Goal: Information Seeking & Learning: Learn about a topic

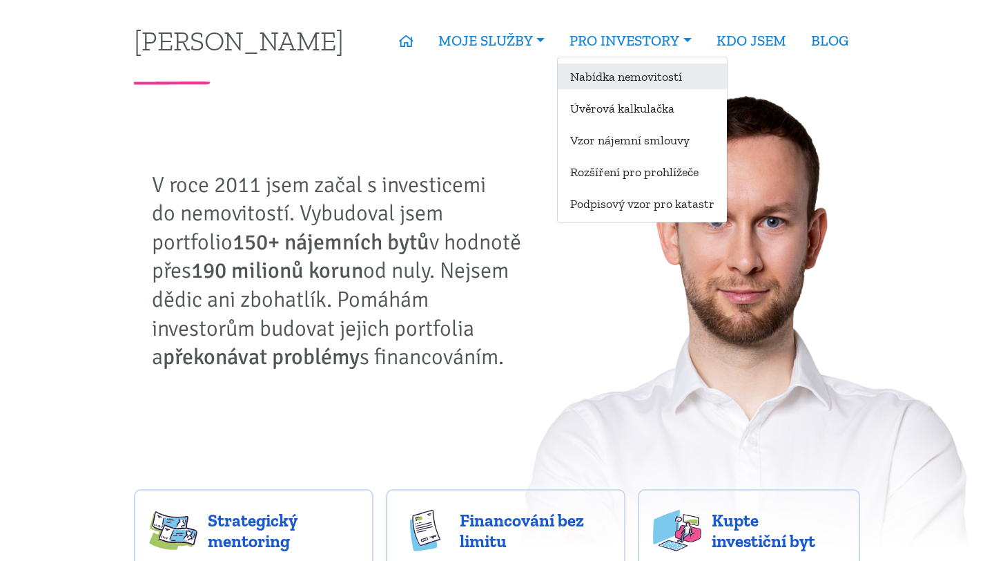
click at [650, 70] on link "Nabídka nemovitostí" at bounding box center [642, 77] width 169 height 26
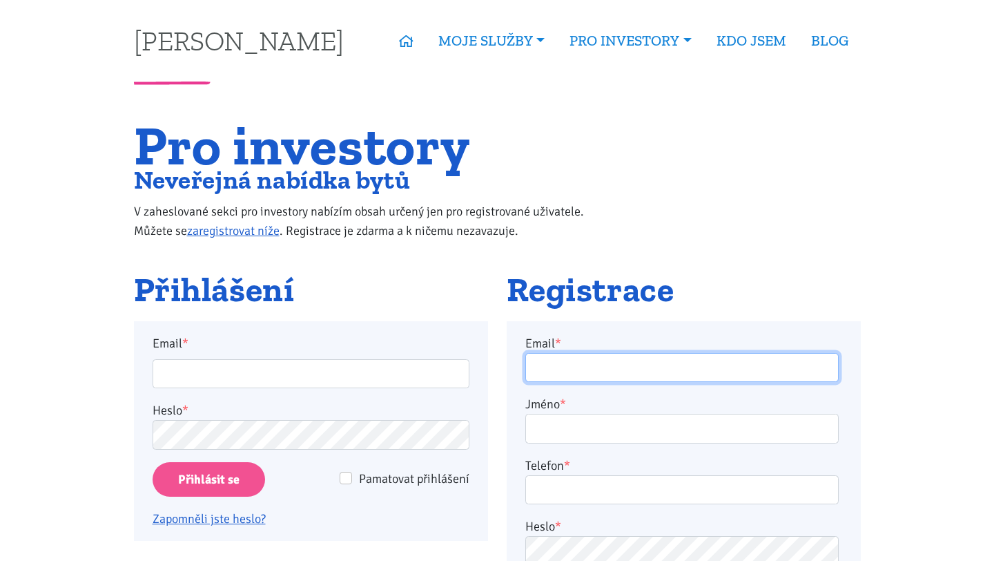
type input "[EMAIL_ADDRESS][DOMAIN_NAME]"
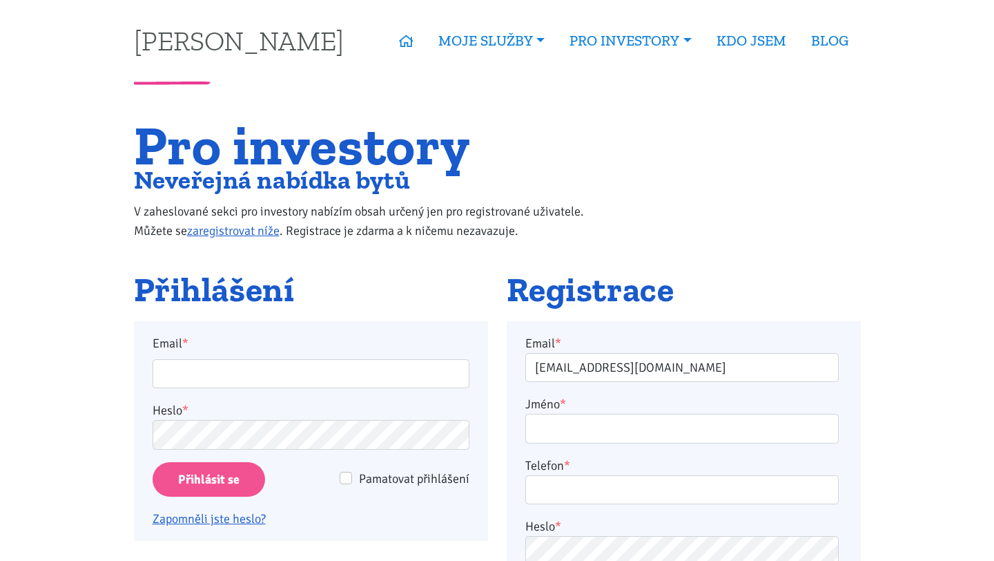
type input "[EMAIL_ADDRESS][DOMAIN_NAME]"
click at [234, 477] on input "Přihlásit se" at bounding box center [209, 479] width 113 height 35
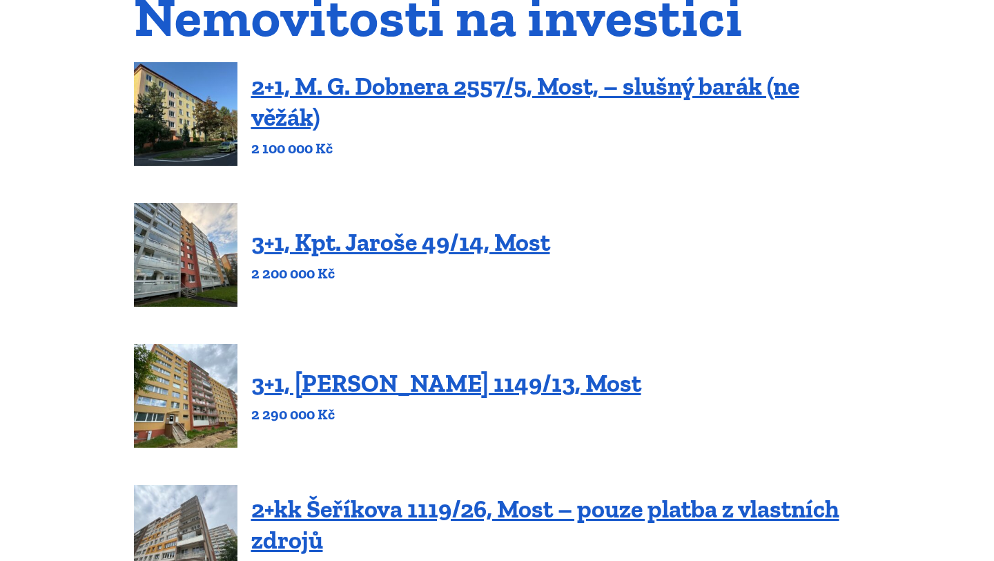
scroll to position [166, 0]
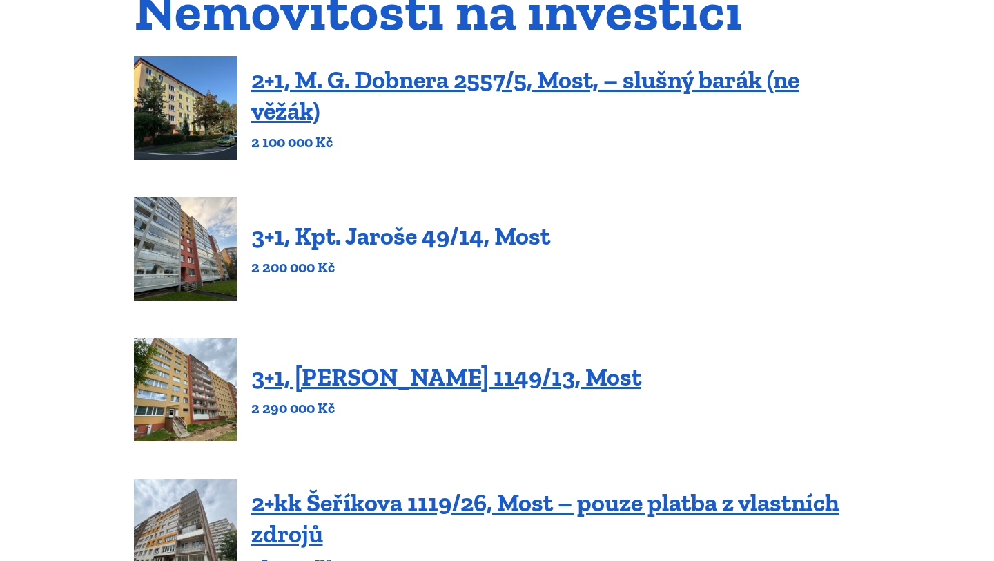
click at [398, 235] on link "3+1, Kpt. Jaroše 49/14, Most" at bounding box center [400, 236] width 299 height 30
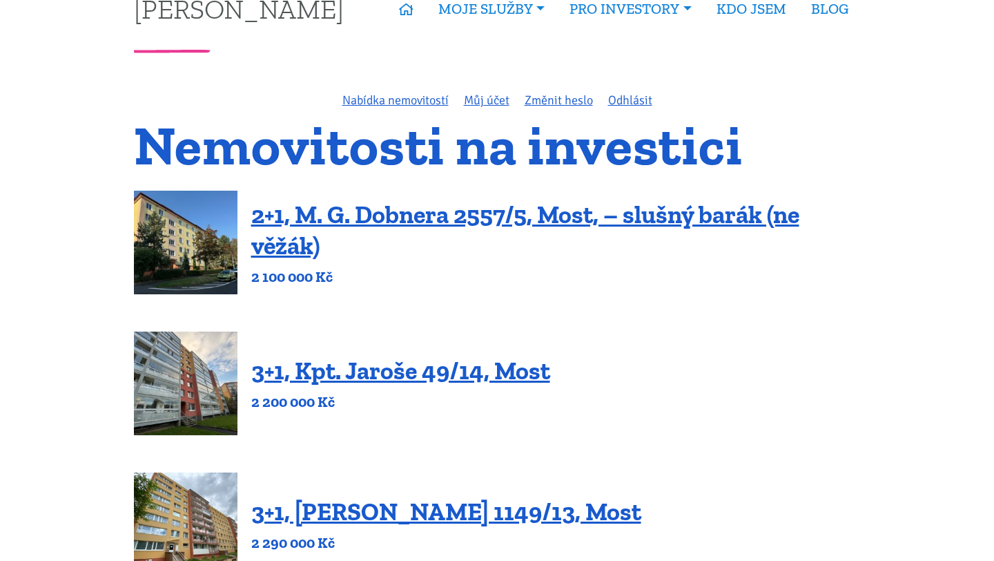
scroll to position [0, 0]
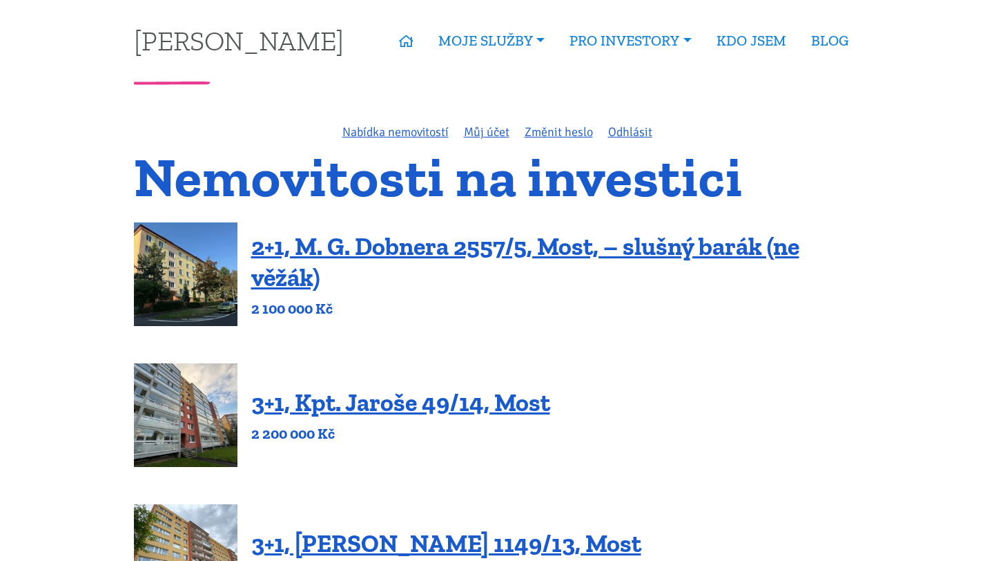
click at [715, 366] on div "3+1, Kpt. Jaroše 49/14, Most 2 200 000 Kč" at bounding box center [497, 415] width 727 height 104
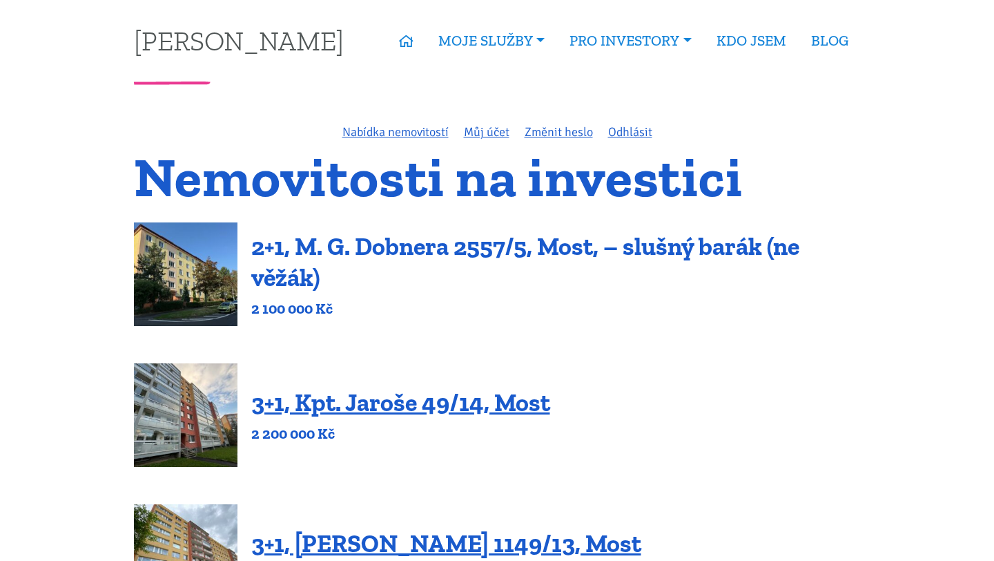
click at [438, 246] on link "2+1, M. G. Dobnera 2557/5, Most, – slušný barák (ne věžák)" at bounding box center [525, 261] width 548 height 61
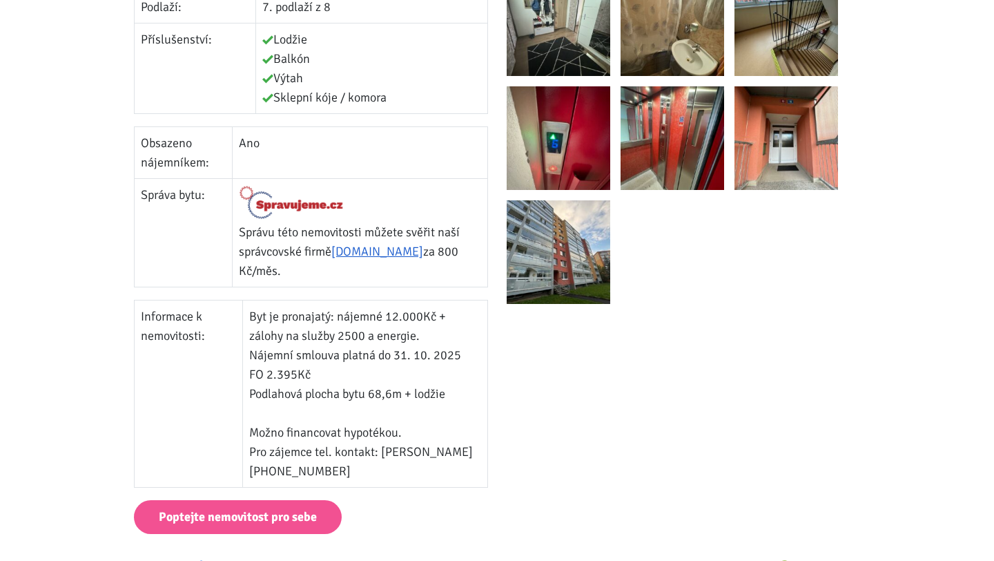
scroll to position [612, 0]
drag, startPoint x: 290, startPoint y: 332, endPoint x: 463, endPoint y: 373, distance: 178.0
click at [463, 373] on td "Byt je pronajatý: nájemné 12.000Kč + zálohy na služby 2500 a energie. Nájemní s…" at bounding box center [364, 393] width 245 height 187
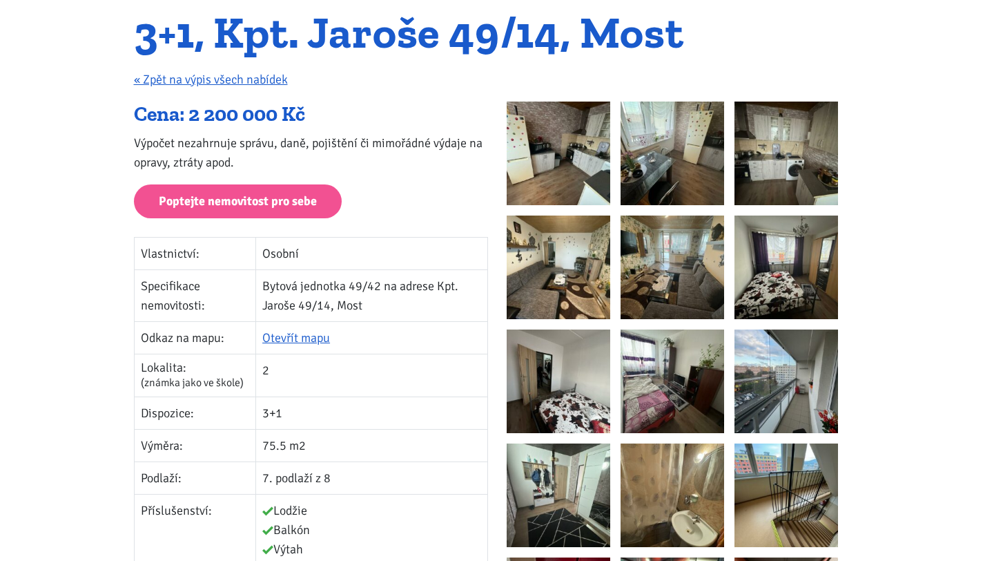
scroll to position [141, 0]
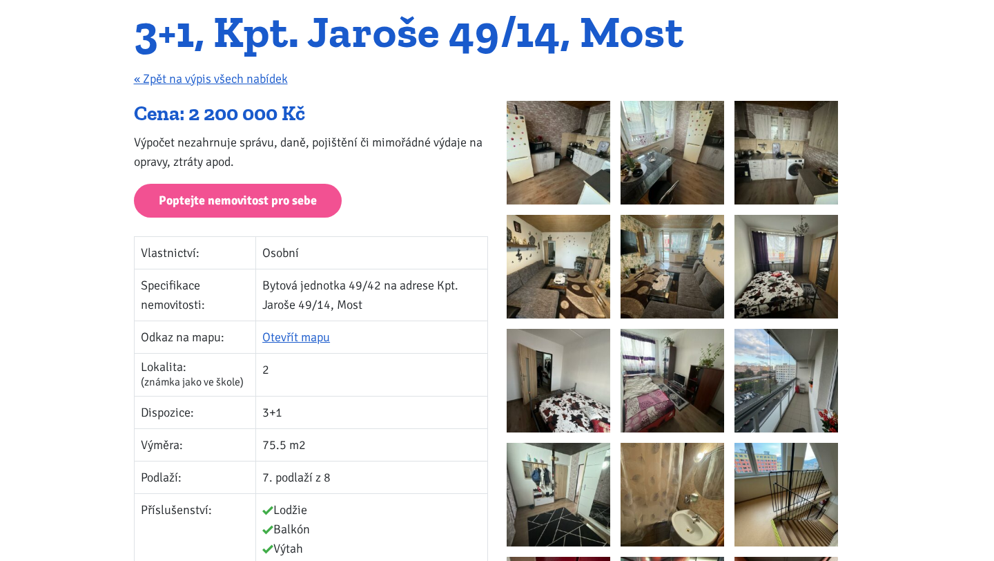
click at [612, 148] on div at bounding box center [684, 442] width 354 height 683
click at [574, 177] on img at bounding box center [559, 153] width 104 height 104
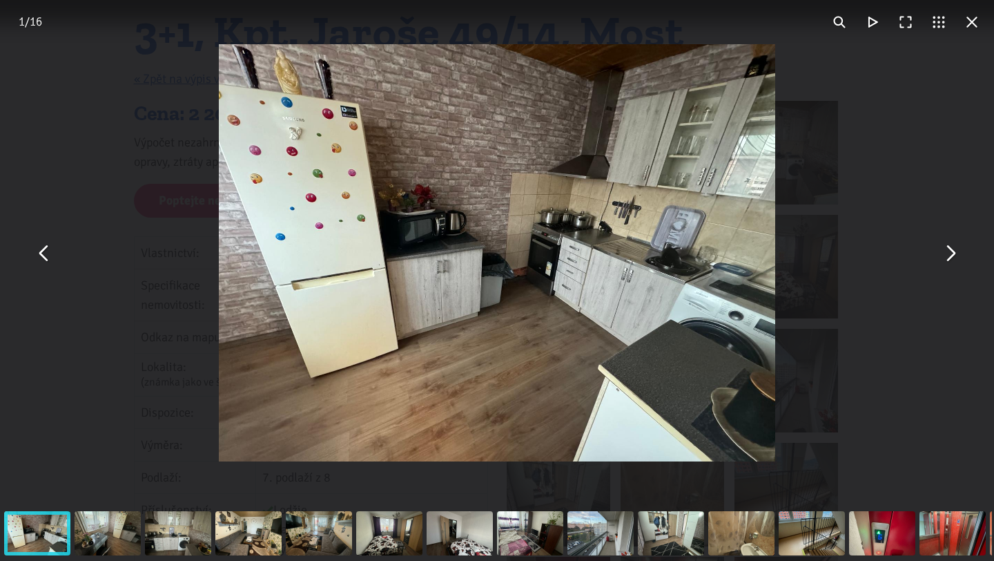
click at [946, 255] on button "You can close this modal content with the ESC key" at bounding box center [949, 252] width 33 height 33
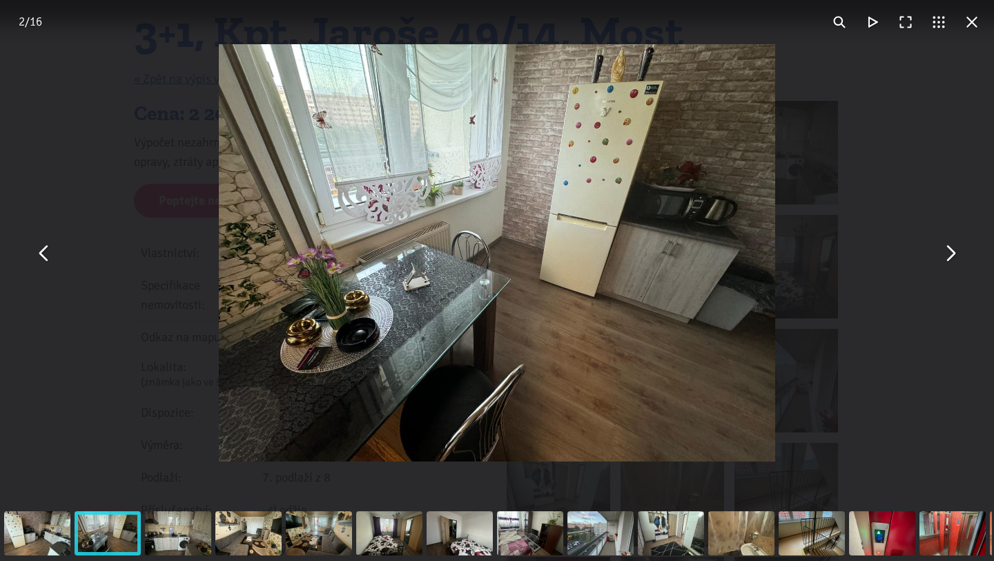
click at [946, 255] on button "You can close this modal content with the ESC key" at bounding box center [949, 252] width 33 height 33
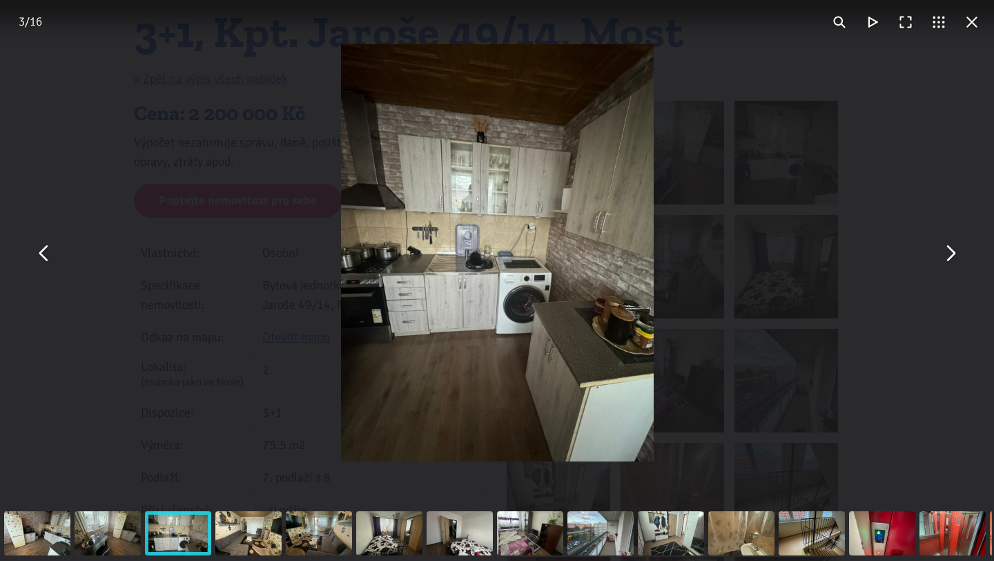
click at [946, 255] on button "You can close this modal content with the ESC key" at bounding box center [949, 252] width 33 height 33
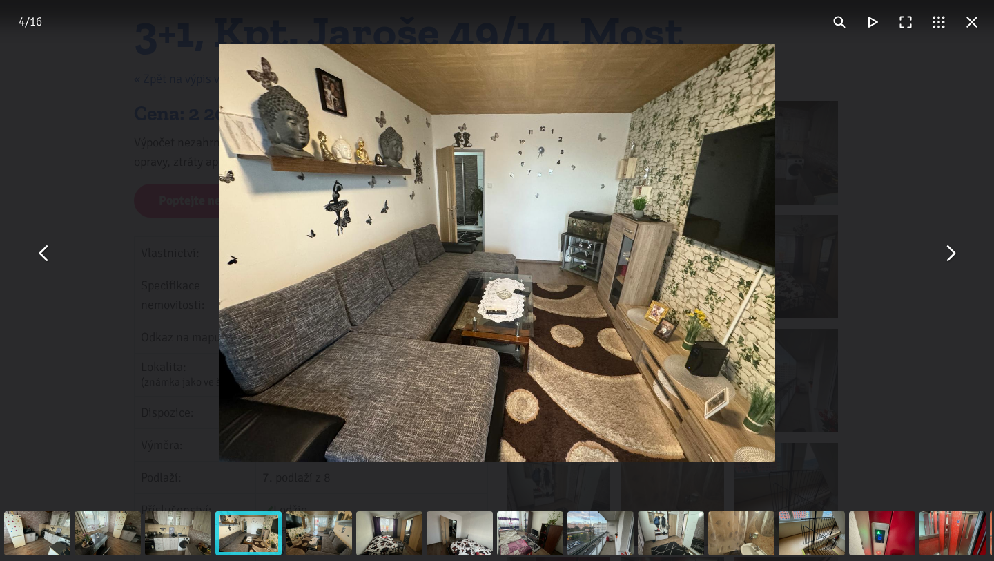
click at [946, 253] on button "You can close this modal content with the ESC key" at bounding box center [949, 252] width 33 height 33
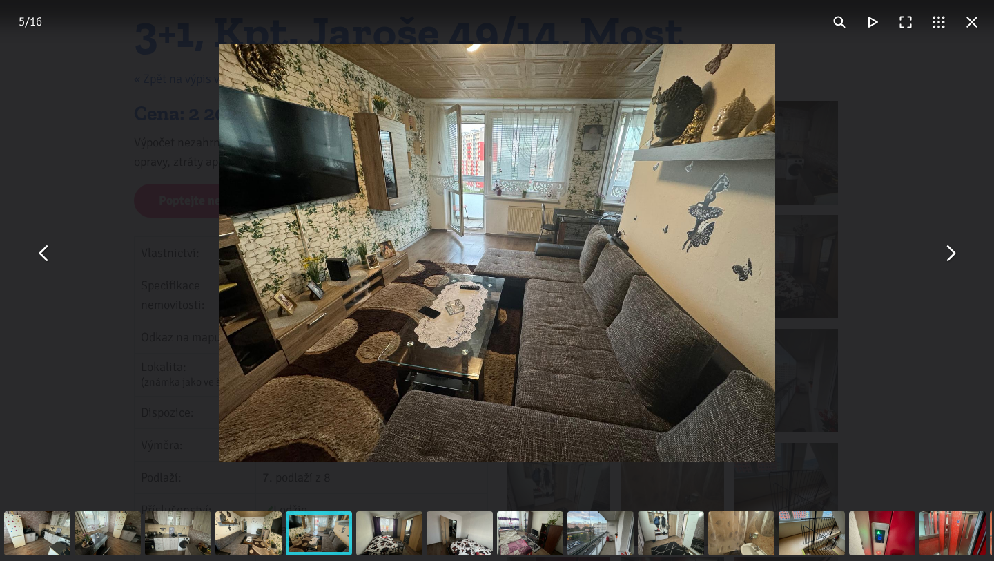
click at [946, 253] on button "You can close this modal content with the ESC key" at bounding box center [949, 252] width 33 height 33
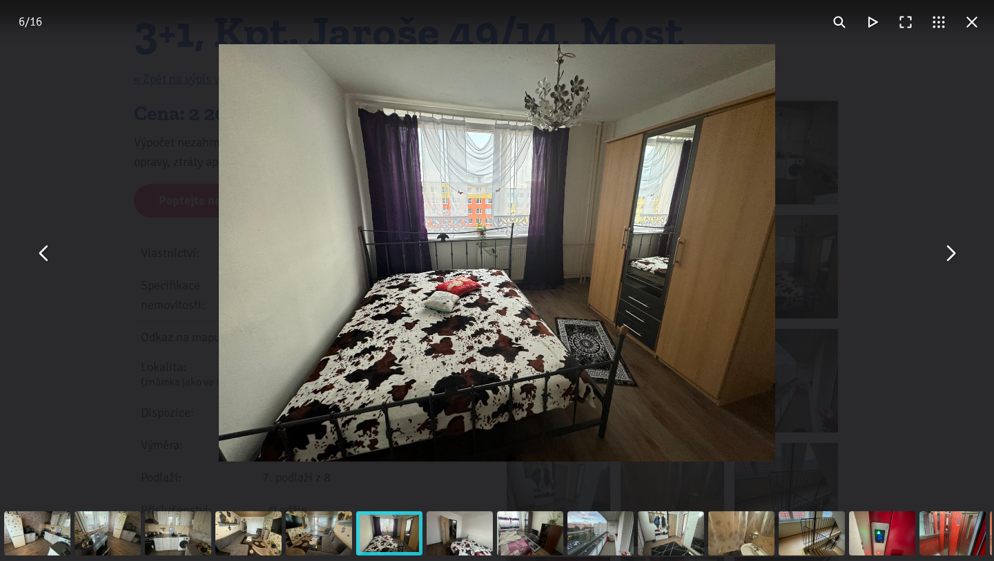
click at [946, 253] on button "You can close this modal content with the ESC key" at bounding box center [949, 252] width 33 height 33
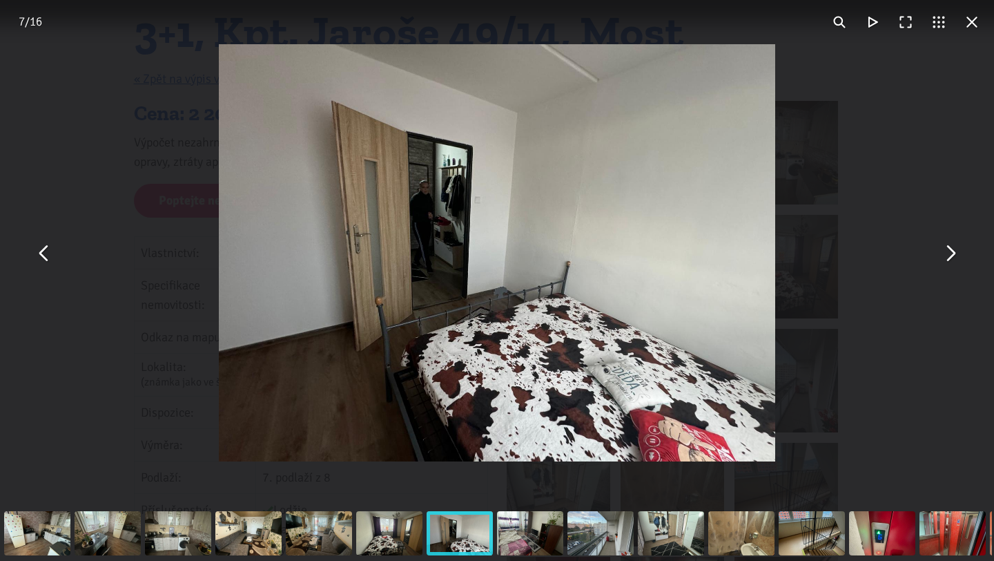
click at [946, 253] on button "You can close this modal content with the ESC key" at bounding box center [949, 252] width 33 height 33
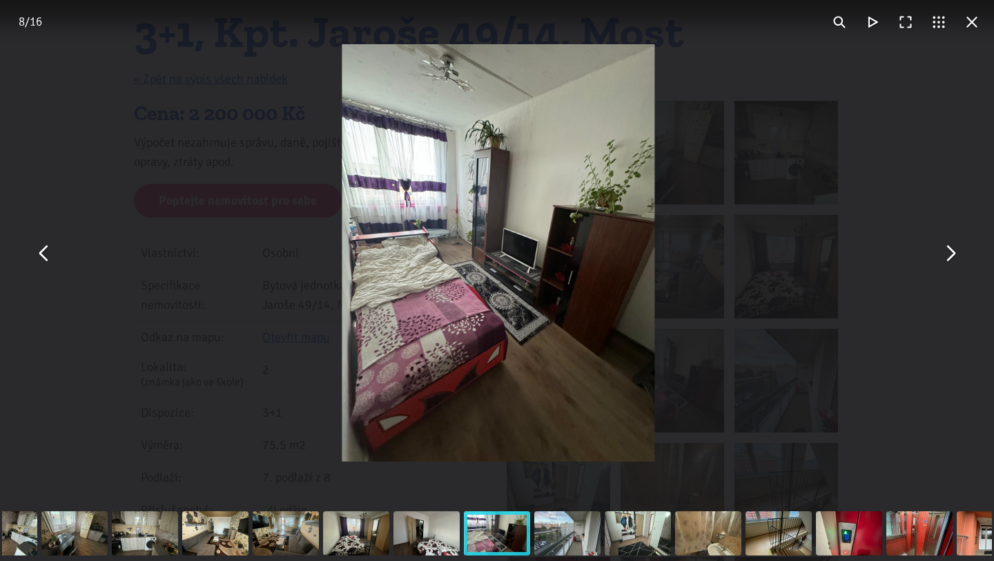
click at [946, 253] on button "You can close this modal content with the ESC key" at bounding box center [949, 252] width 33 height 33
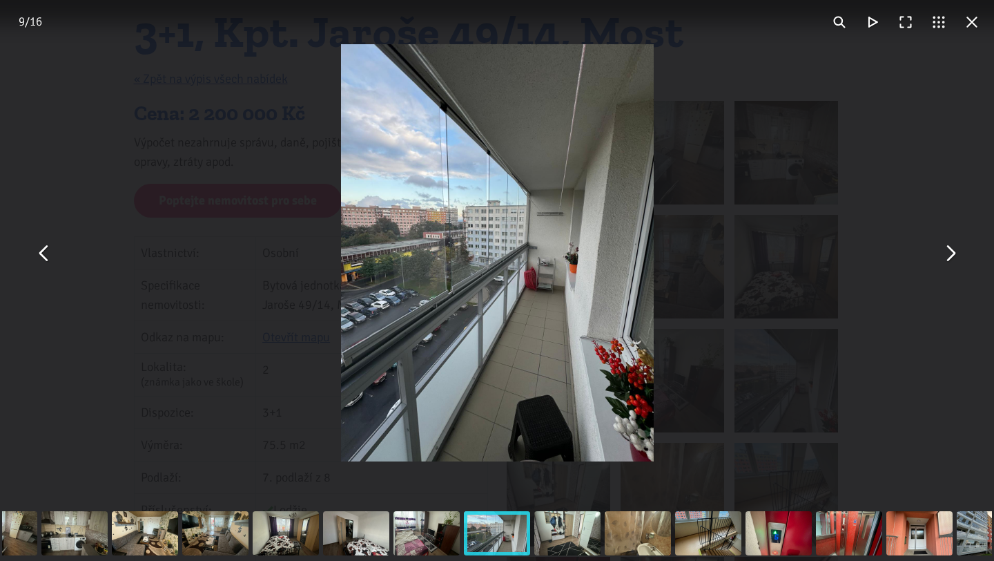
click at [946, 253] on button "You can close this modal content with the ESC key" at bounding box center [949, 252] width 33 height 33
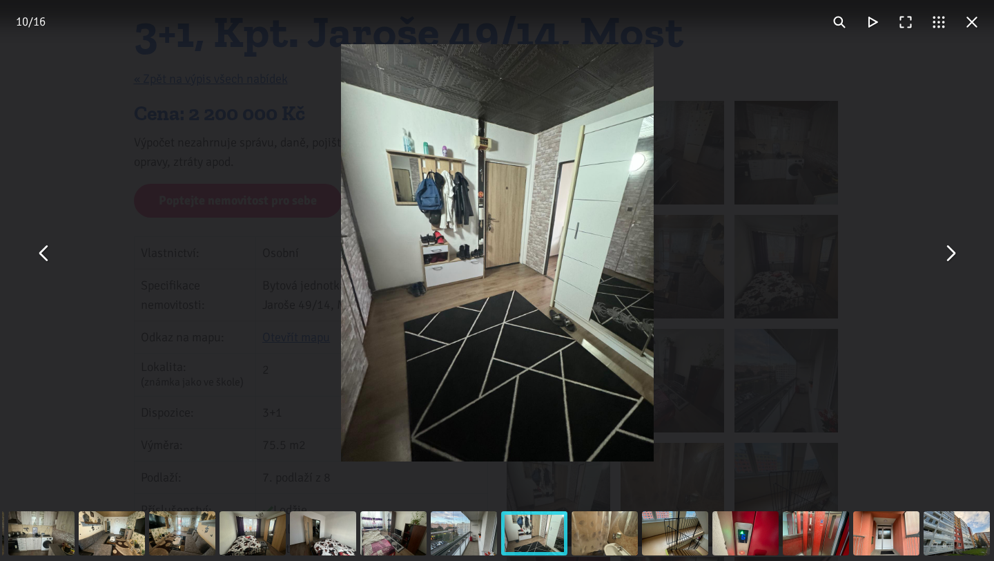
click at [946, 253] on button "You can close this modal content with the ESC key" at bounding box center [949, 252] width 33 height 33
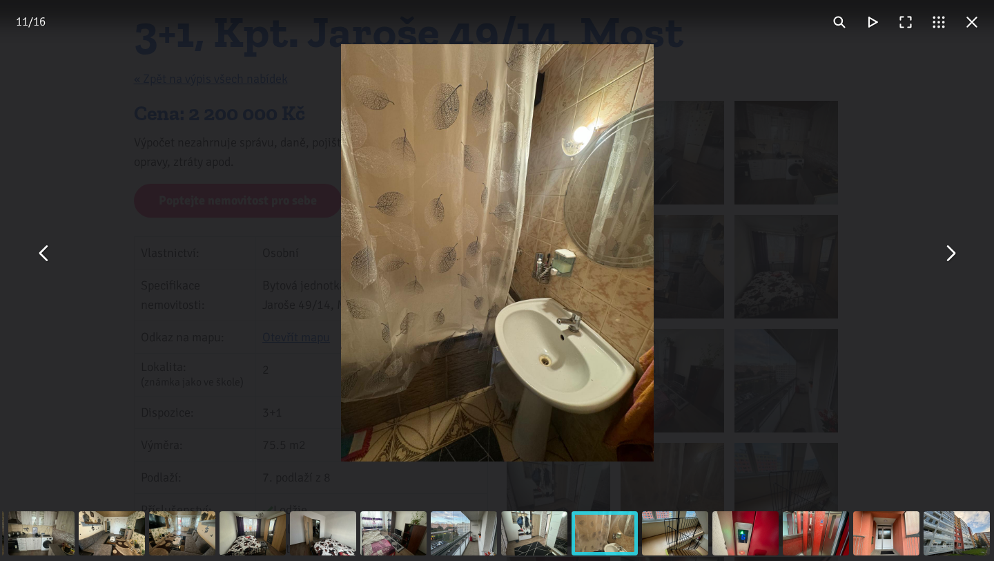
click at [946, 253] on button "You can close this modal content with the ESC key" at bounding box center [949, 252] width 33 height 33
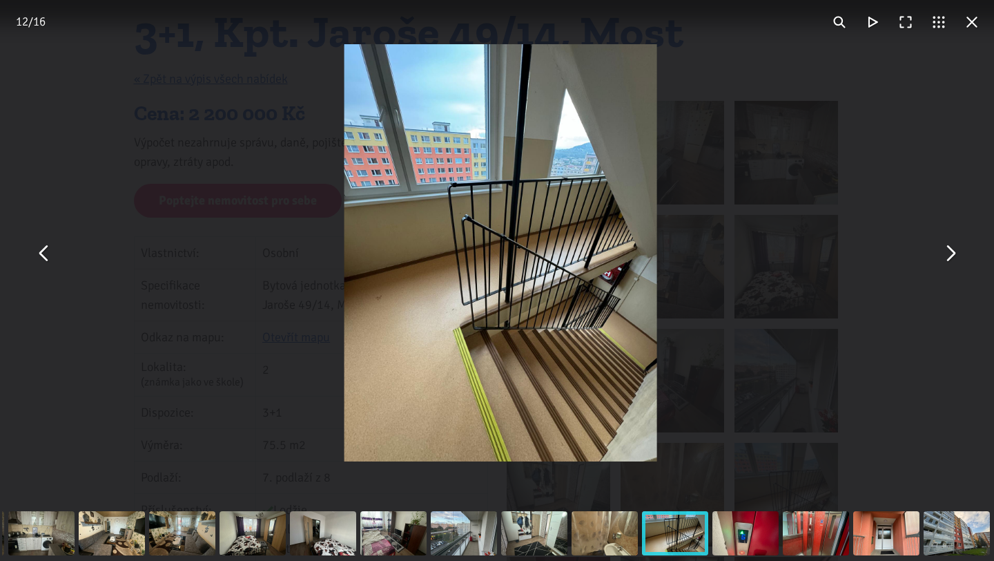
click at [946, 253] on button "You can close this modal content with the ESC key" at bounding box center [949, 252] width 33 height 33
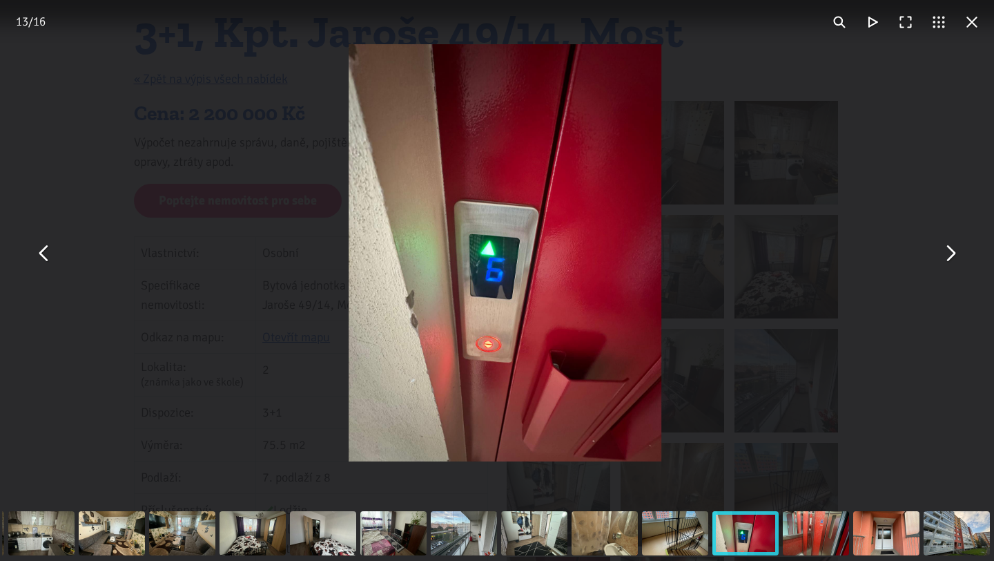
click at [946, 253] on button "You can close this modal content with the ESC key" at bounding box center [949, 252] width 33 height 33
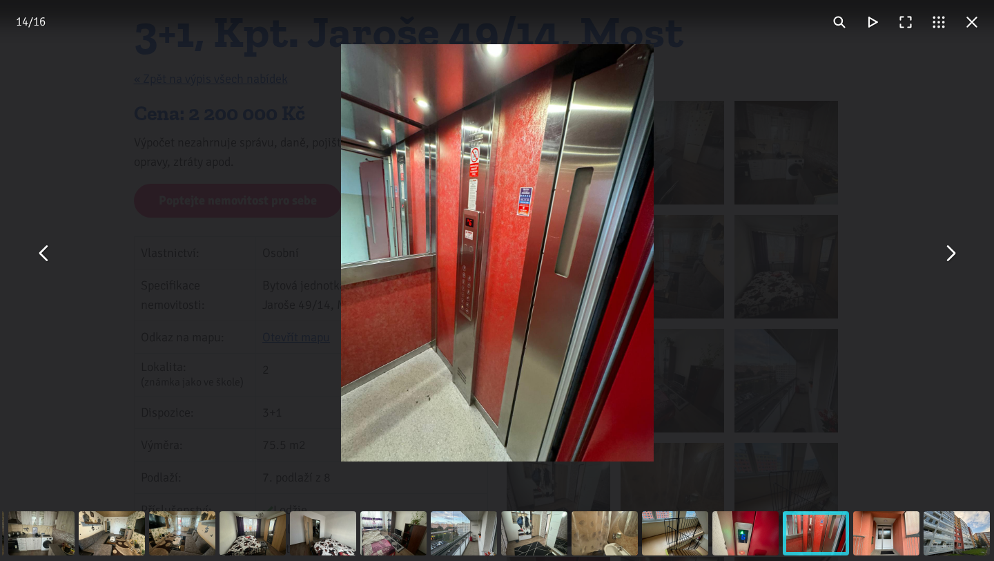
click at [969, 19] on button "You can close this modal content with the ESC key" at bounding box center [971, 22] width 33 height 33
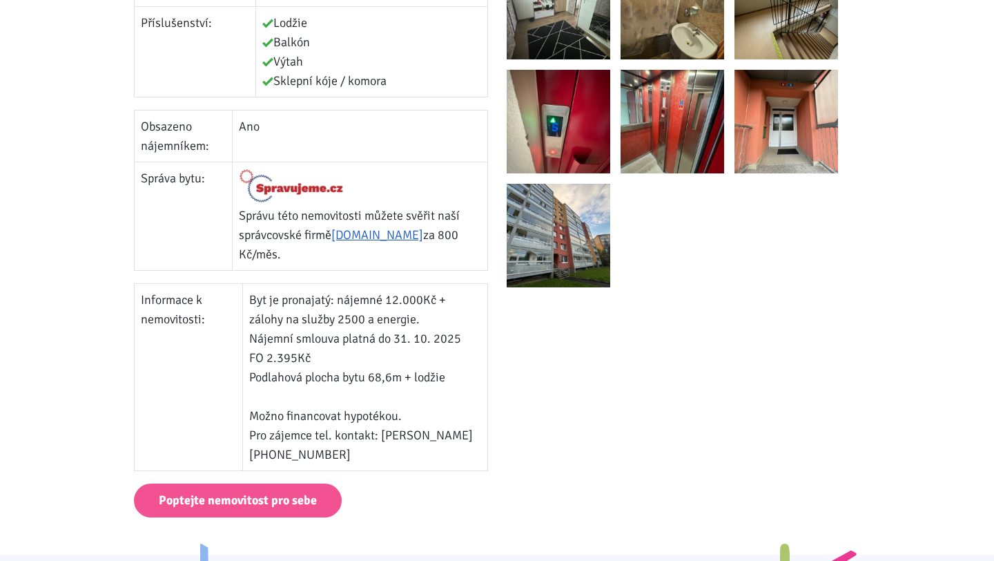
scroll to position [0, 0]
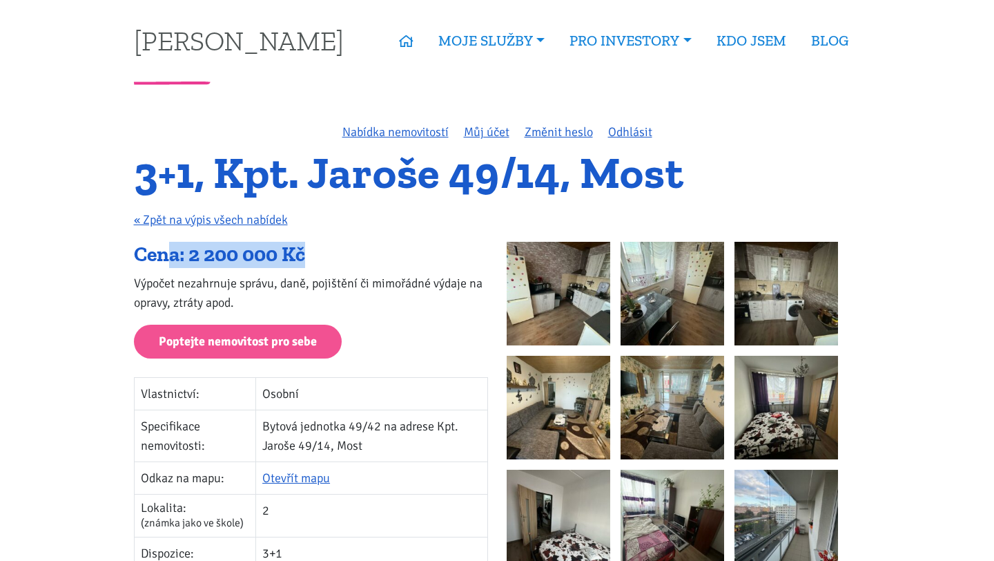
drag, startPoint x: 173, startPoint y: 251, endPoint x: 392, endPoint y: 254, distance: 219.5
click at [392, 254] on div "Cena: 2 200 000 Kč" at bounding box center [311, 255] width 354 height 26
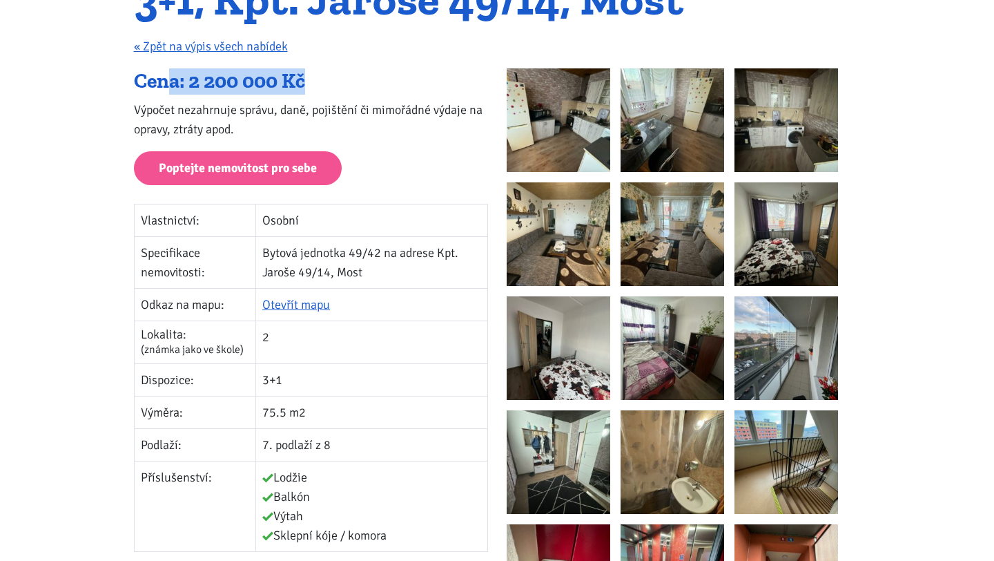
scroll to position [172, 0]
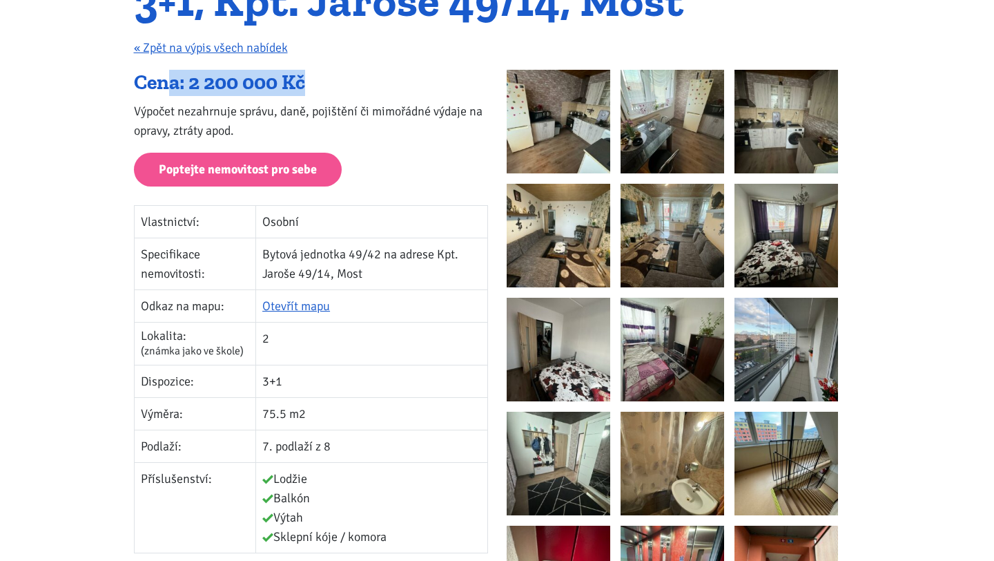
click at [712, 470] on img at bounding box center [673, 463] width 104 height 104
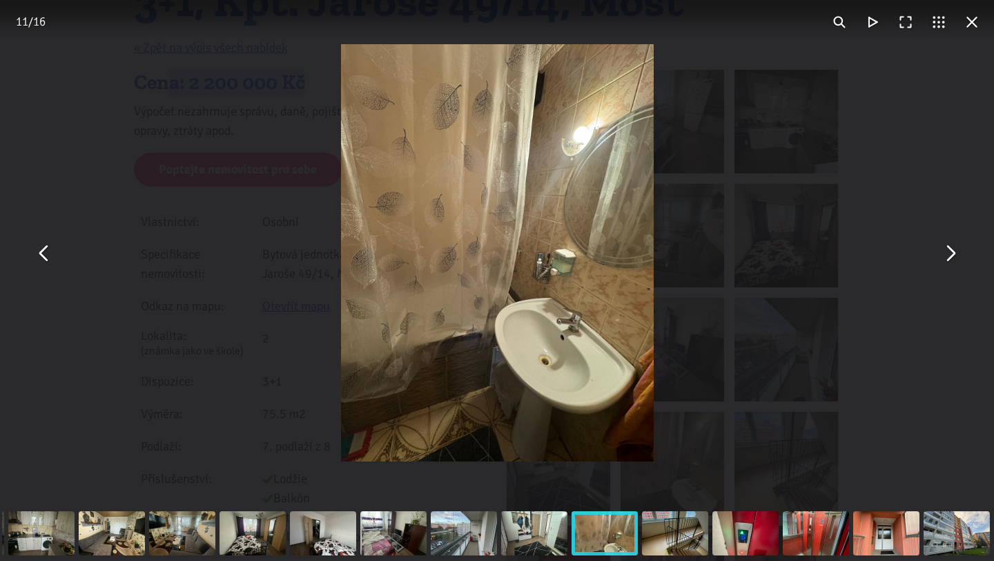
click at [937, 260] on button "You can close this modal content with the ESC key" at bounding box center [949, 252] width 33 height 33
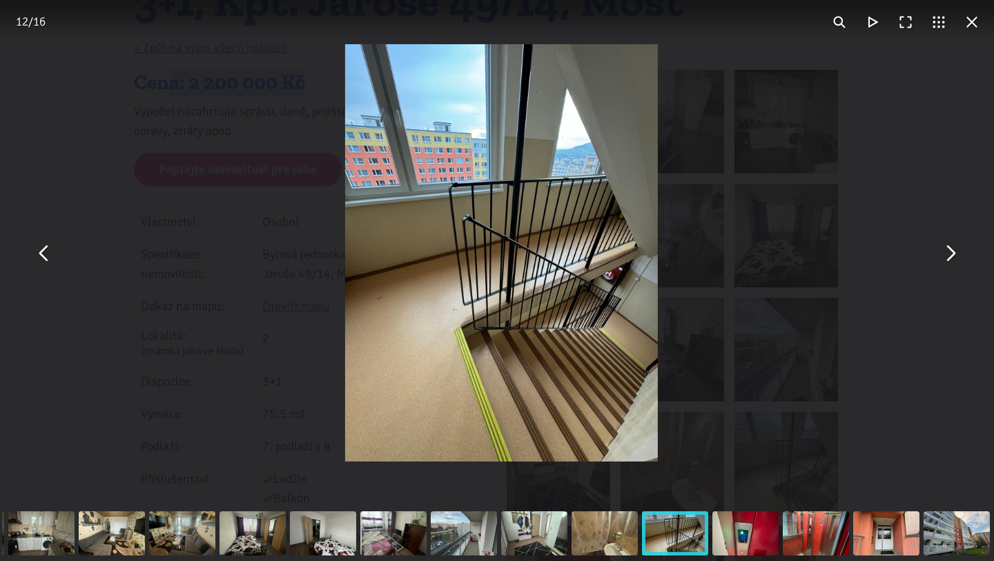
click at [937, 260] on button "You can close this modal content with the ESC key" at bounding box center [949, 252] width 33 height 33
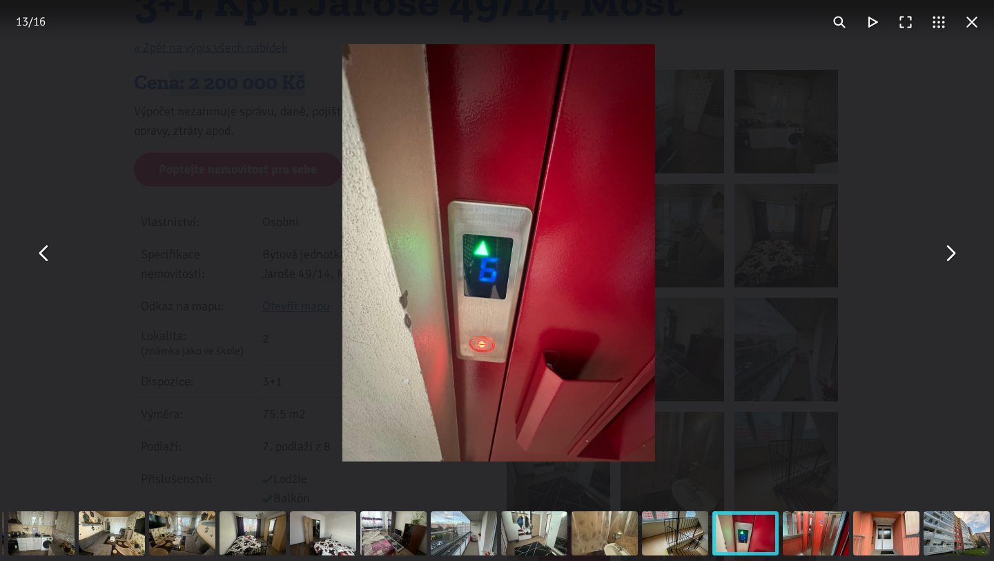
click at [937, 260] on button "You can close this modal content with the ESC key" at bounding box center [949, 252] width 33 height 33
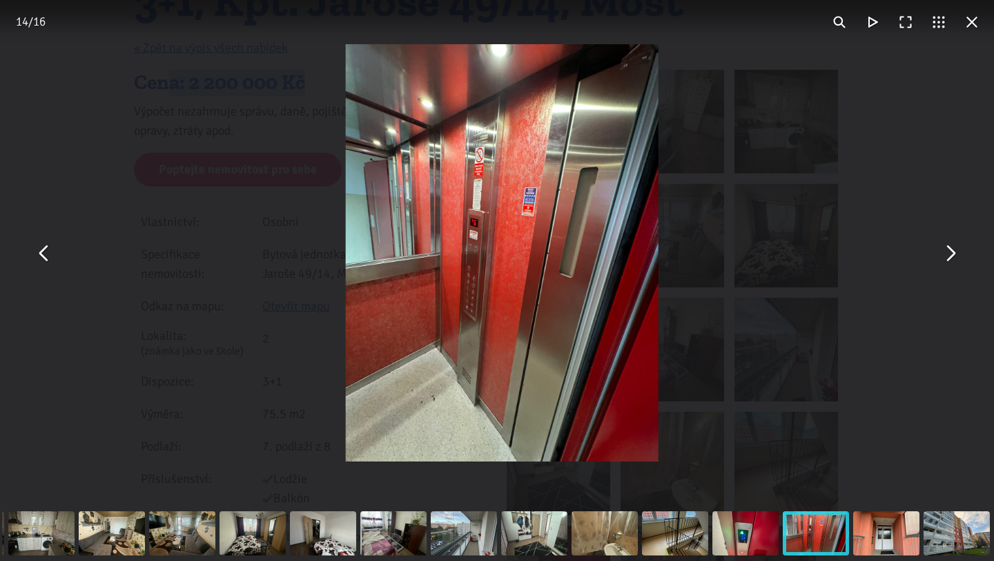
click at [937, 260] on button "You can close this modal content with the ESC key" at bounding box center [949, 252] width 33 height 33
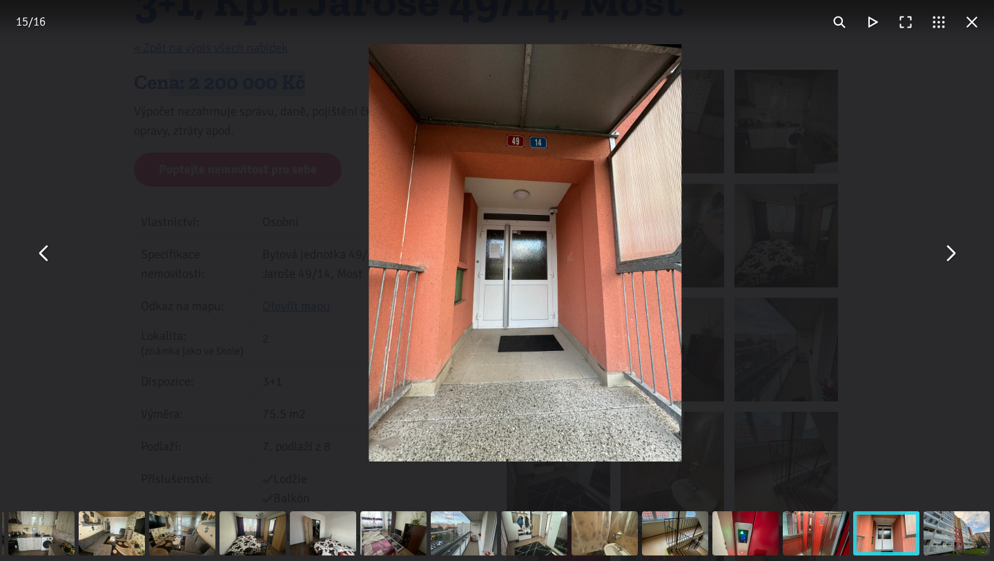
click at [937, 260] on button "You can close this modal content with the ESC key" at bounding box center [949, 252] width 33 height 33
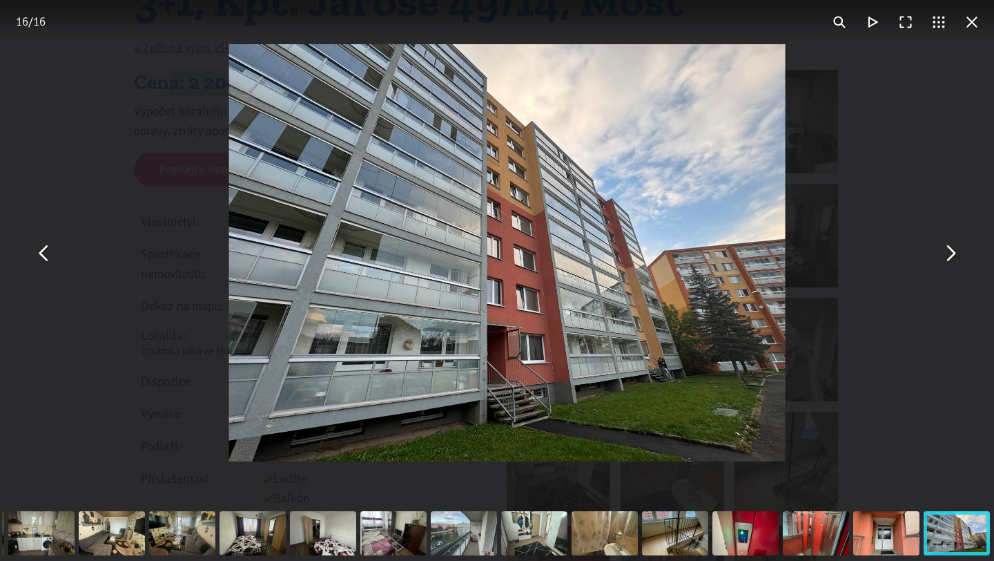
click at [937, 260] on button "You can close this modal content with the ESC key" at bounding box center [949, 252] width 33 height 33
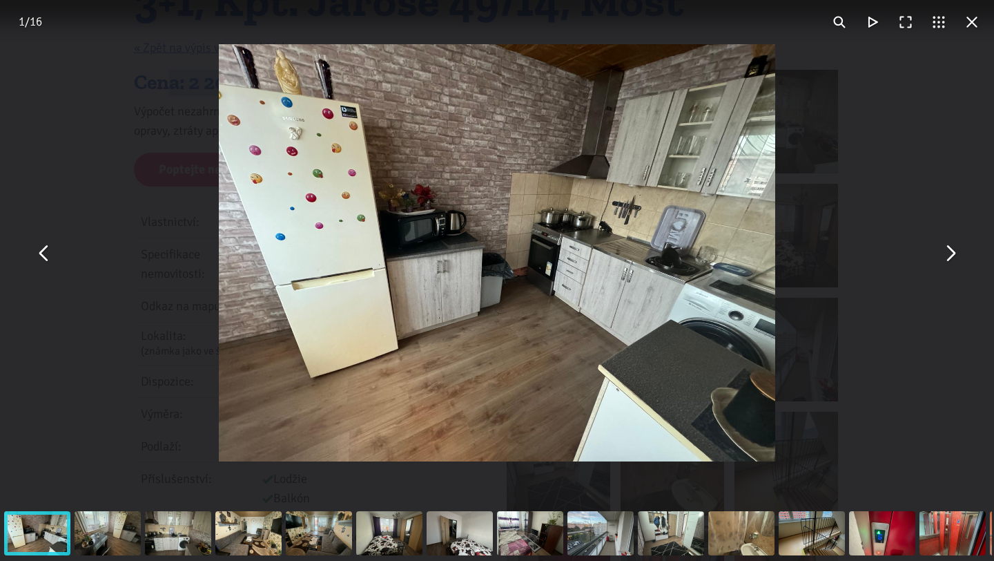
click at [41, 258] on button "You can close this modal content with the ESC key" at bounding box center [44, 252] width 33 height 33
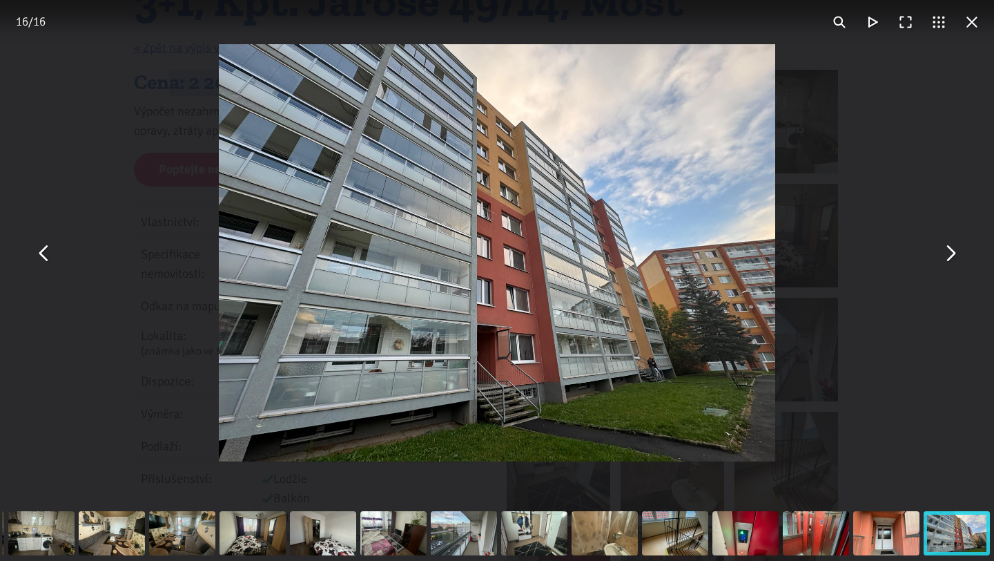
click at [968, 21] on button "You can close this modal content with the ESC key" at bounding box center [971, 22] width 33 height 33
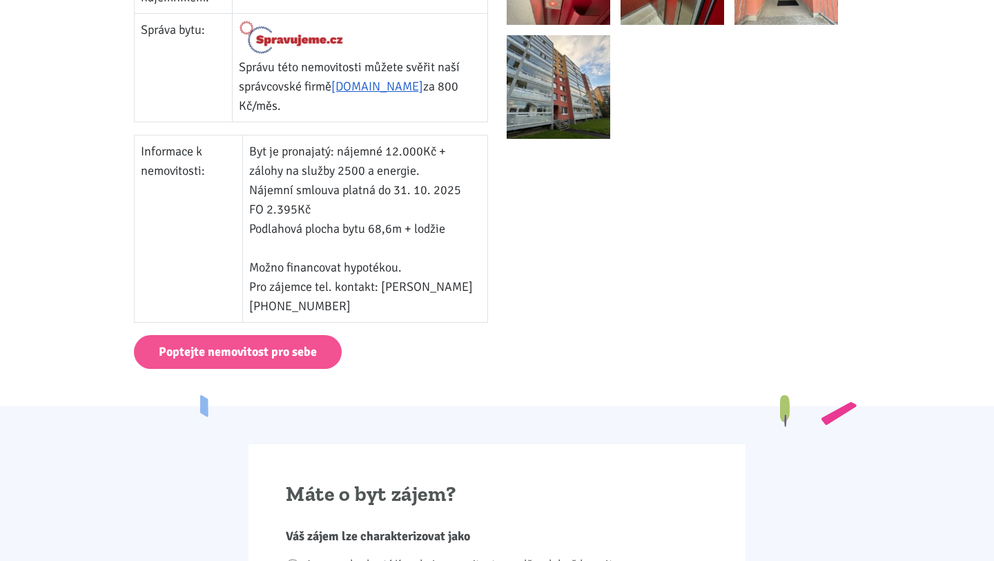
scroll to position [775, 0]
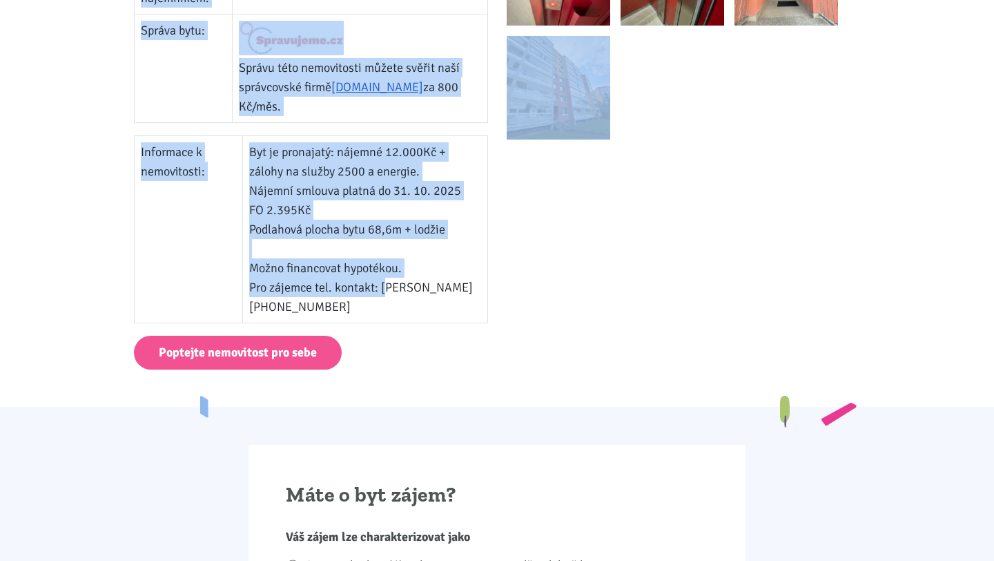
drag, startPoint x: 384, startPoint y: 286, endPoint x: 501, endPoint y: 285, distance: 116.7
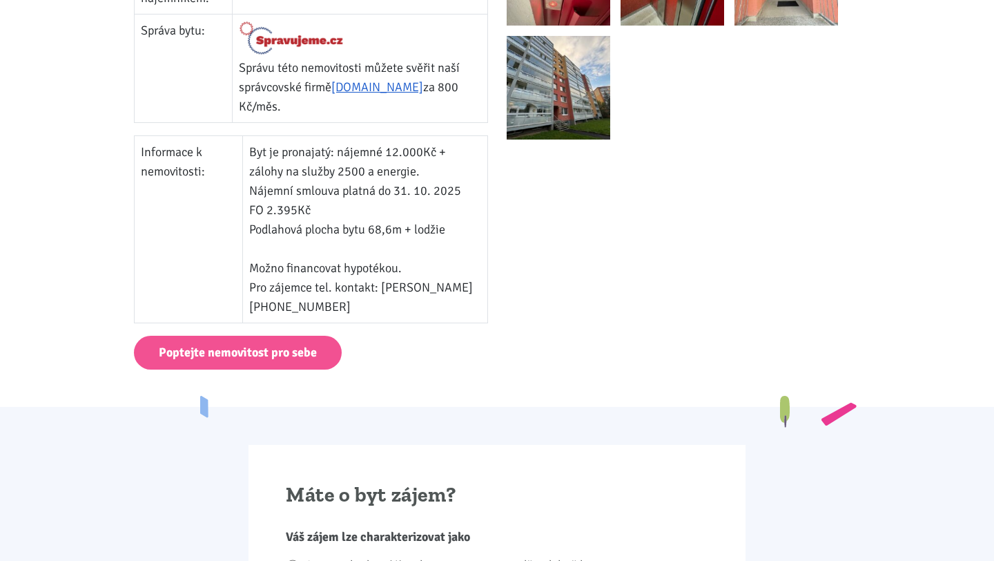
click at [420, 288] on td "Byt je pronajatý: nájemné 12.000Kč + zálohy na služby 2500 a energie. Nájemní s…" at bounding box center [364, 229] width 245 height 187
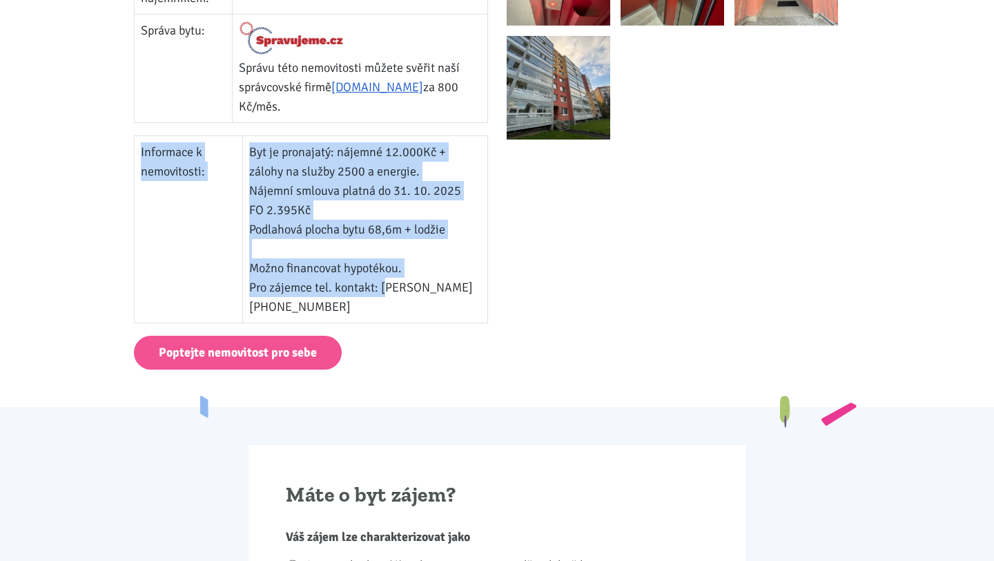
drag, startPoint x: 384, startPoint y: 286, endPoint x: 496, endPoint y: 286, distance: 111.8
click at [460, 284] on td "Byt je pronajatý: nájemné 12.000Kč + zálohy na služby 2500 a energie. Nájemní s…" at bounding box center [364, 229] width 245 height 187
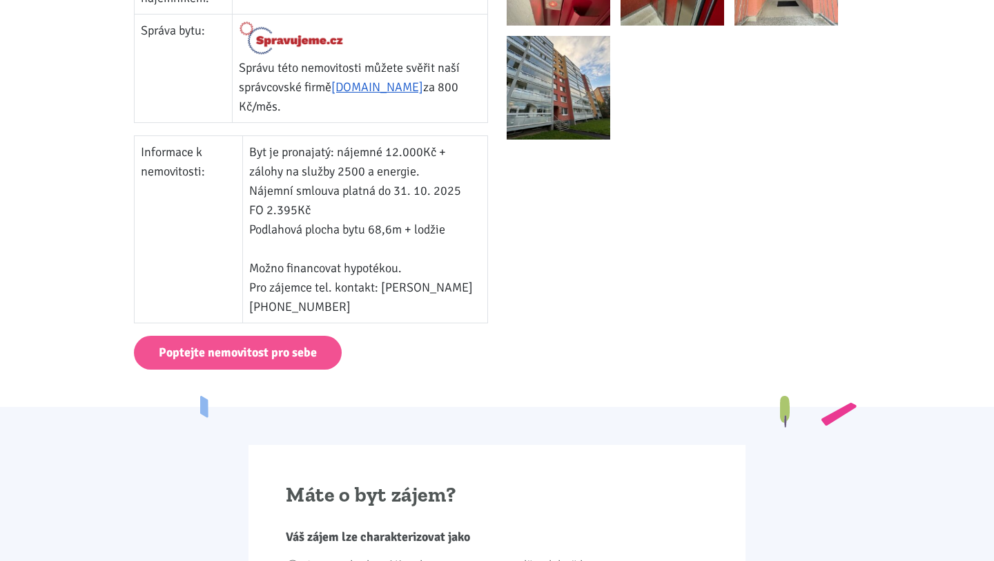
click at [397, 287] on td "Byt je pronajatý: nájemné 12.000Kč + zálohy na služby 2500 a energie. Nájemní s…" at bounding box center [364, 229] width 245 height 187
drag, startPoint x: 384, startPoint y: 286, endPoint x: 469, endPoint y: 286, distance: 84.2
click at [469, 286] on td "Byt je pronajatý: nájemné 12.000Kč + zálohy na služby 2500 a energie. Nájemní s…" at bounding box center [364, 229] width 245 height 187
copy td "Jitka Jindráková"
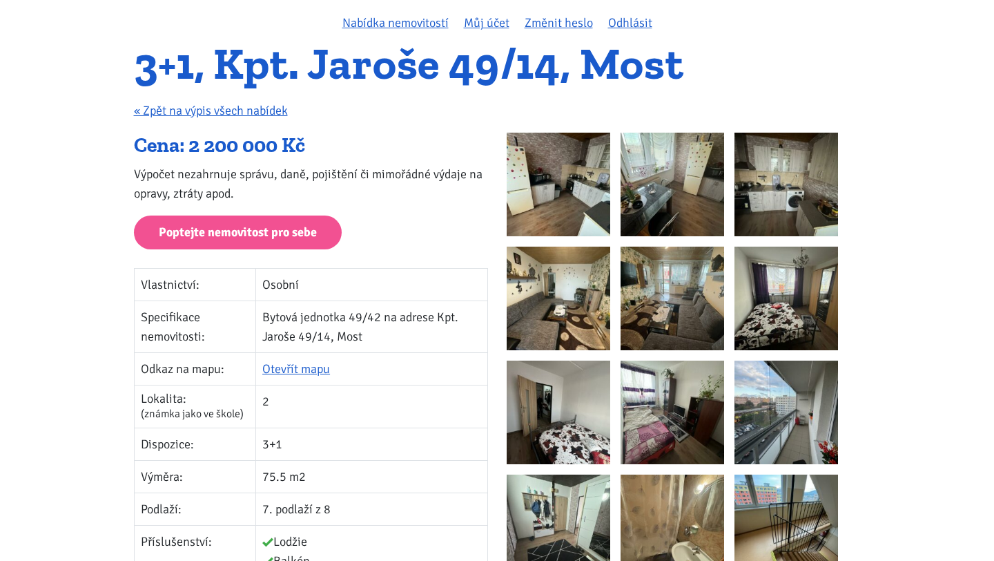
scroll to position [0, 0]
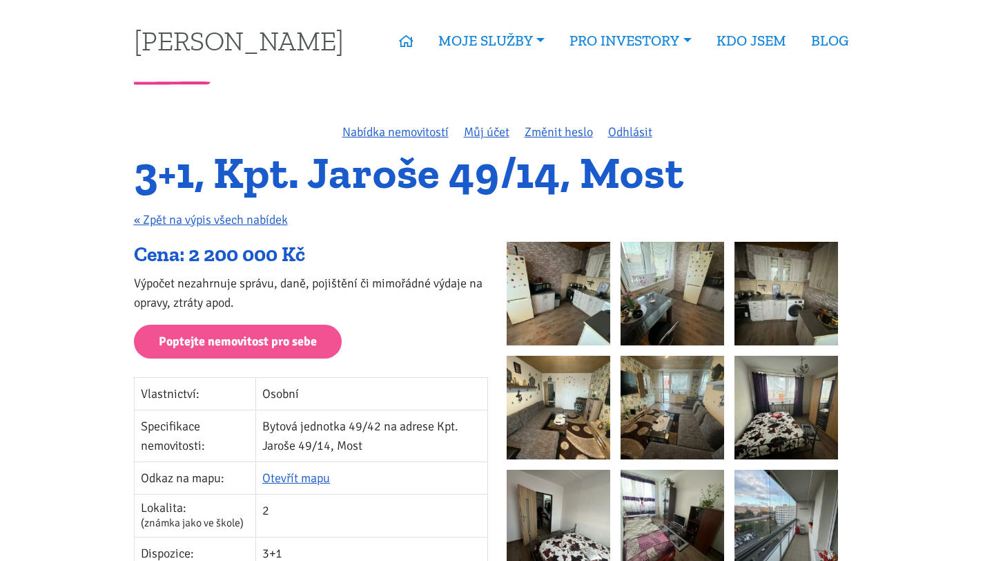
drag, startPoint x: 189, startPoint y: 258, endPoint x: 330, endPoint y: 257, distance: 140.8
click at [330, 257] on div "Cena: 2 200 000 Kč" at bounding box center [311, 255] width 354 height 26
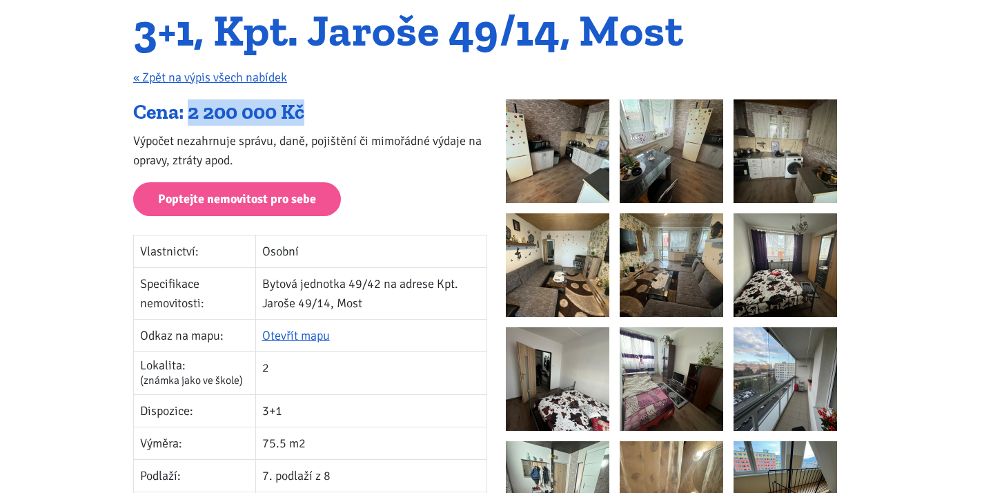
scroll to position [142, 0]
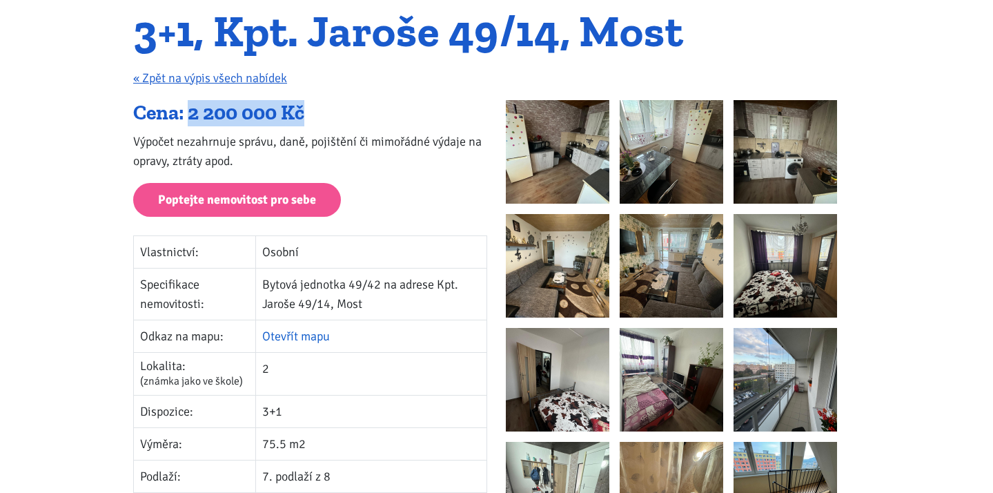
click at [298, 335] on link "Otevřít mapu" at bounding box center [296, 336] width 68 height 15
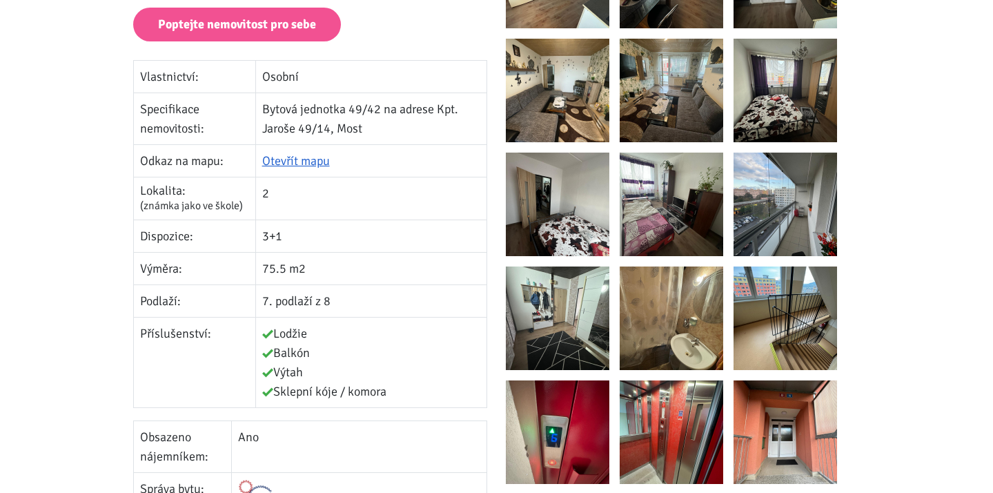
scroll to position [0, 0]
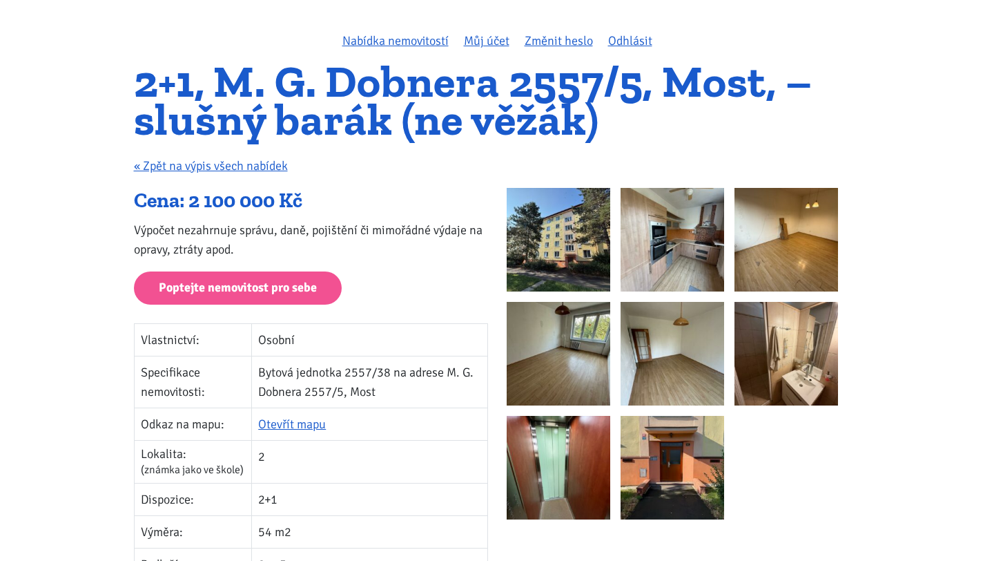
scroll to position [77, 0]
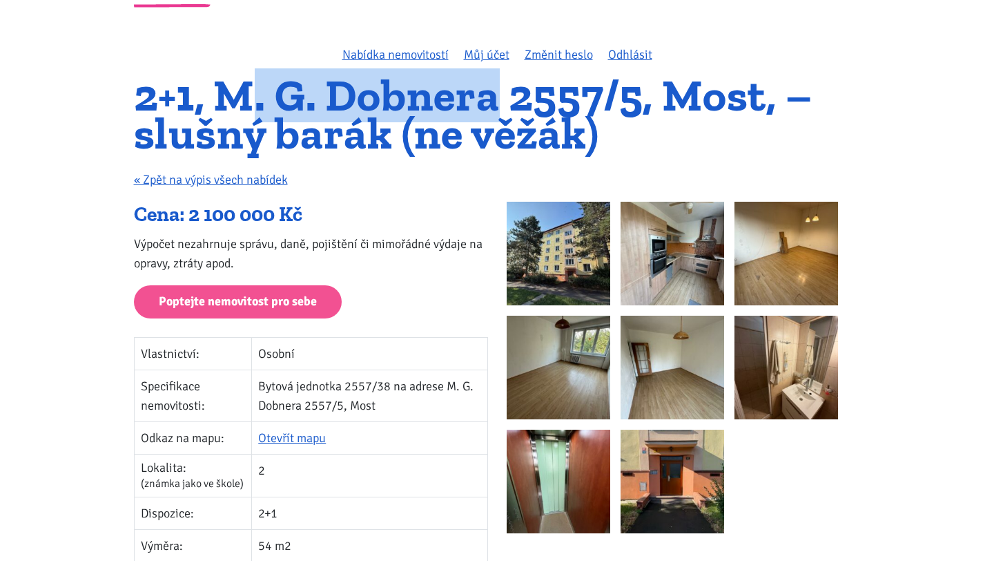
drag, startPoint x: 240, startPoint y: 107, endPoint x: 502, endPoint y: 113, distance: 261.7
click at [502, 113] on h1 "2+1, M. G. Dobnera 2557/5, Most, – slušný barák (ne věžák)" at bounding box center [497, 114] width 727 height 75
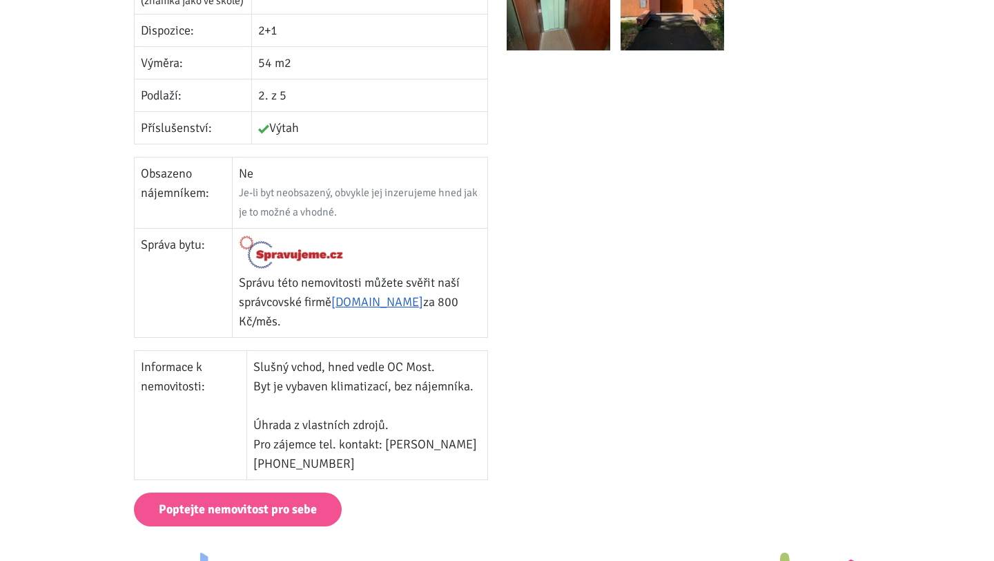
scroll to position [561, 0]
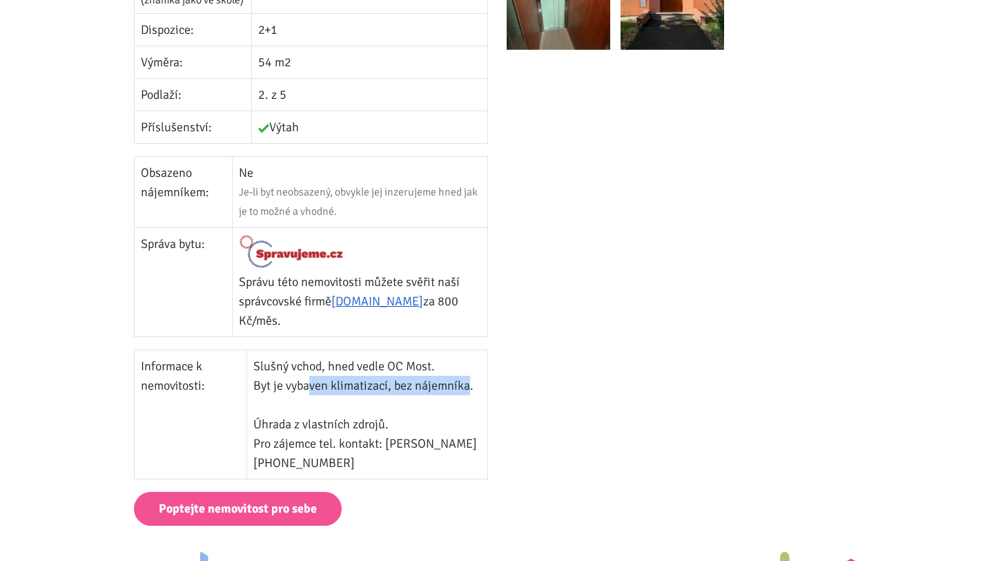
drag, startPoint x: 311, startPoint y: 384, endPoint x: 469, endPoint y: 387, distance: 158.8
click at [469, 387] on td "Slušný vchod, hned vedle OC Most. Byt je vybaven klimatizací, bez nájemníka. Úh…" at bounding box center [367, 413] width 240 height 129
click at [569, 396] on div at bounding box center [683, 104] width 373 height 773
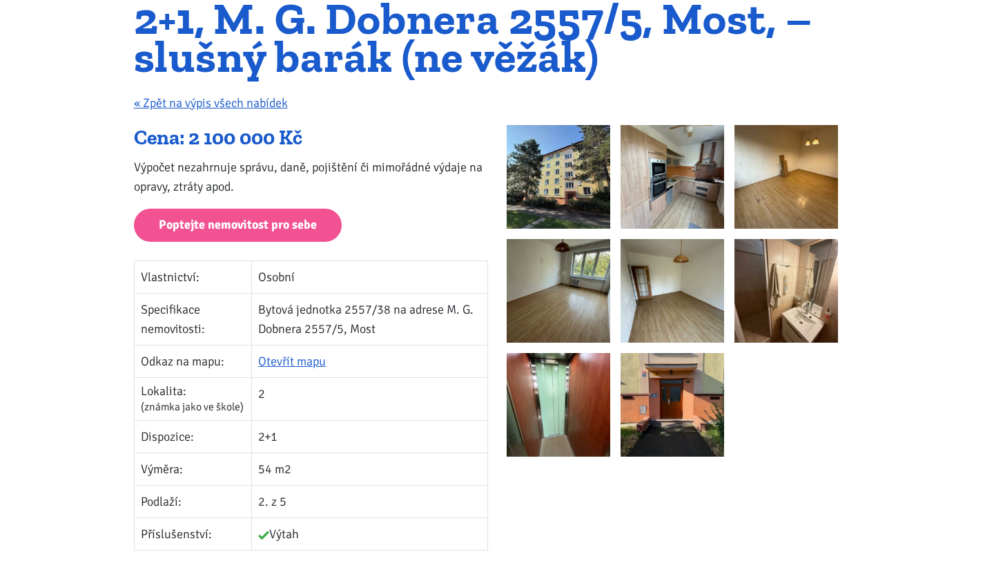
scroll to position [143, 0]
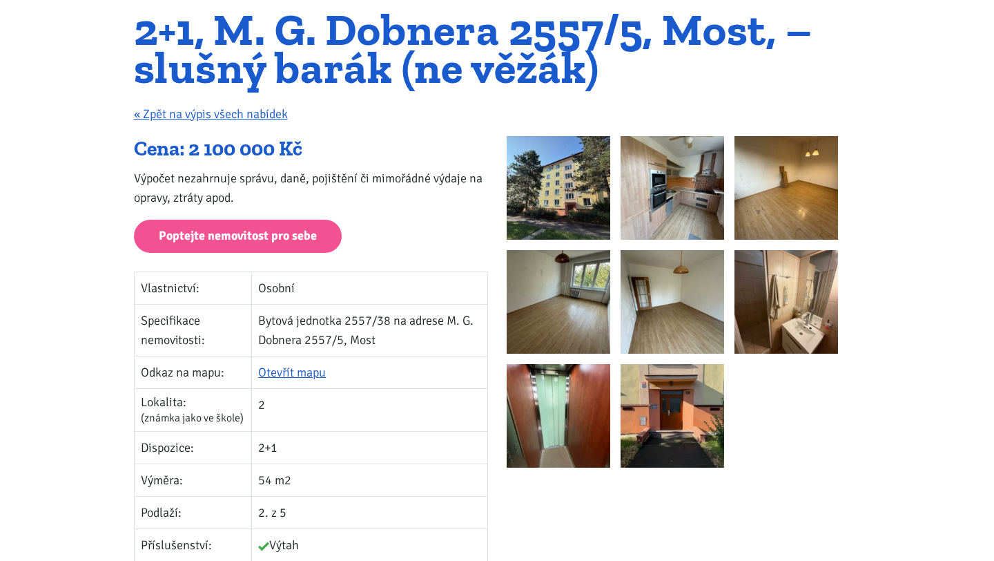
click at [580, 186] on img at bounding box center [559, 188] width 104 height 104
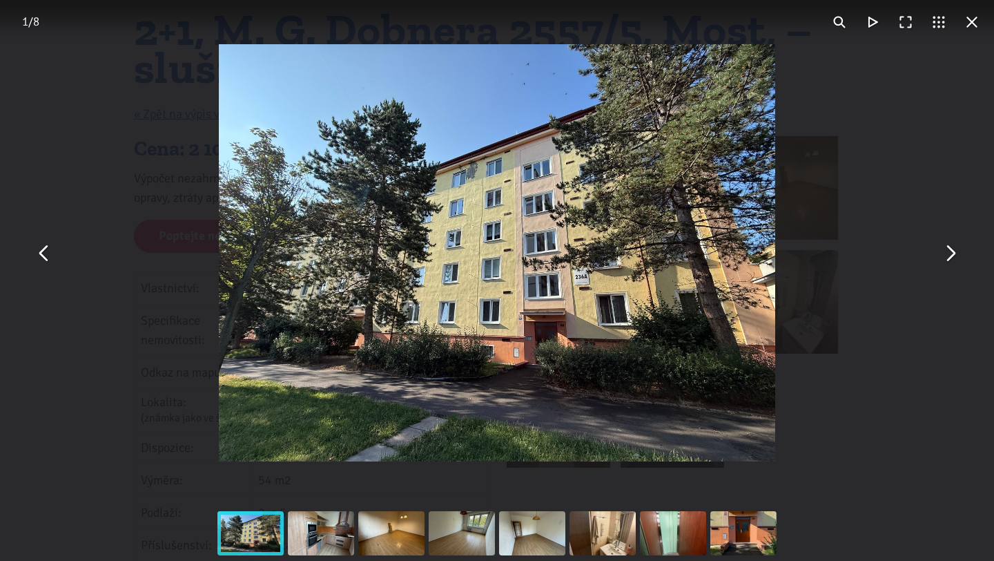
click at [949, 260] on button "You can close this modal content with the ESC key" at bounding box center [949, 252] width 33 height 33
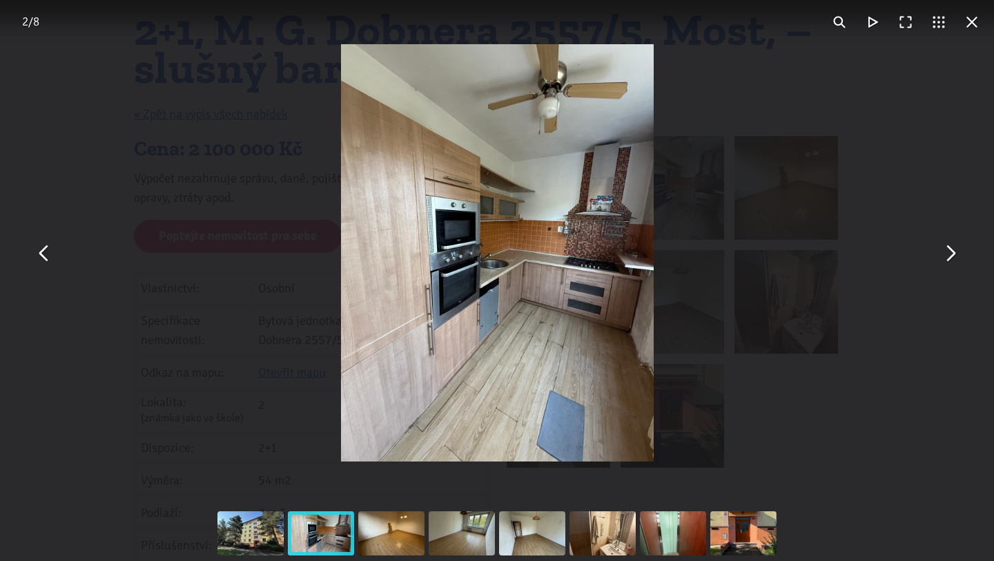
click at [948, 260] on button "You can close this modal content with the ESC key" at bounding box center [949, 252] width 33 height 33
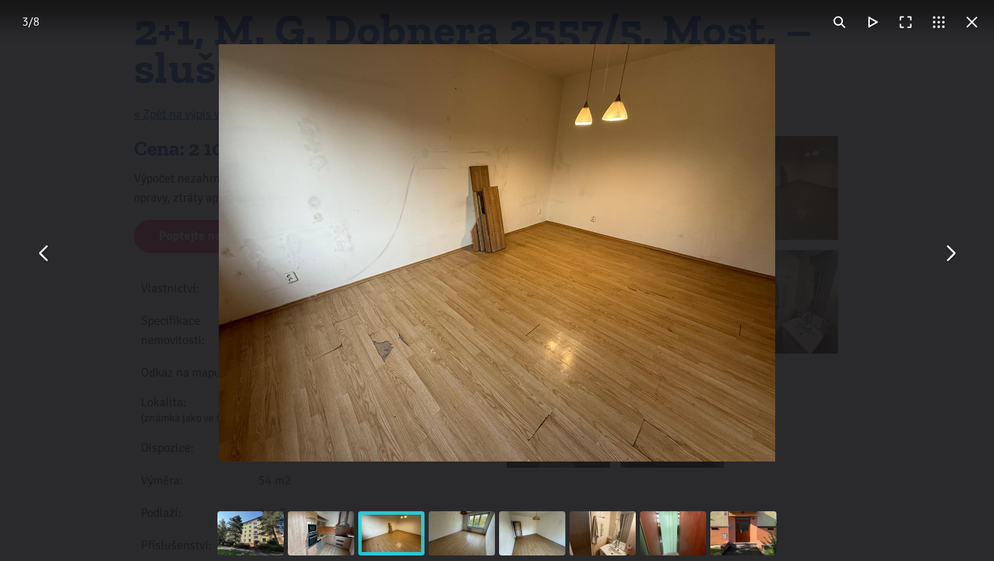
click at [948, 260] on button "You can close this modal content with the ESC key" at bounding box center [949, 252] width 33 height 33
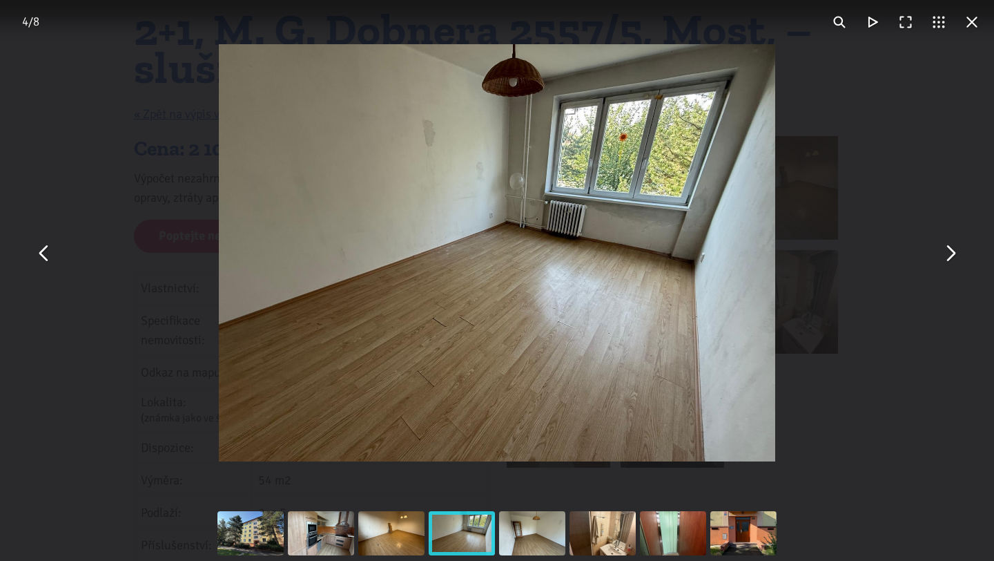
click at [948, 253] on button "You can close this modal content with the ESC key" at bounding box center [949, 252] width 33 height 33
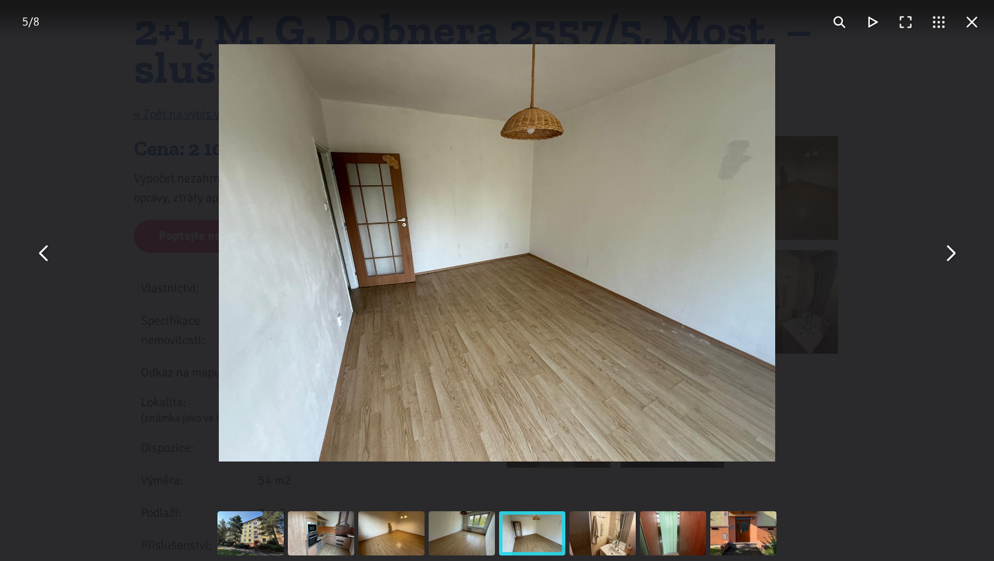
click at [948, 253] on button "You can close this modal content with the ESC key" at bounding box center [949, 252] width 33 height 33
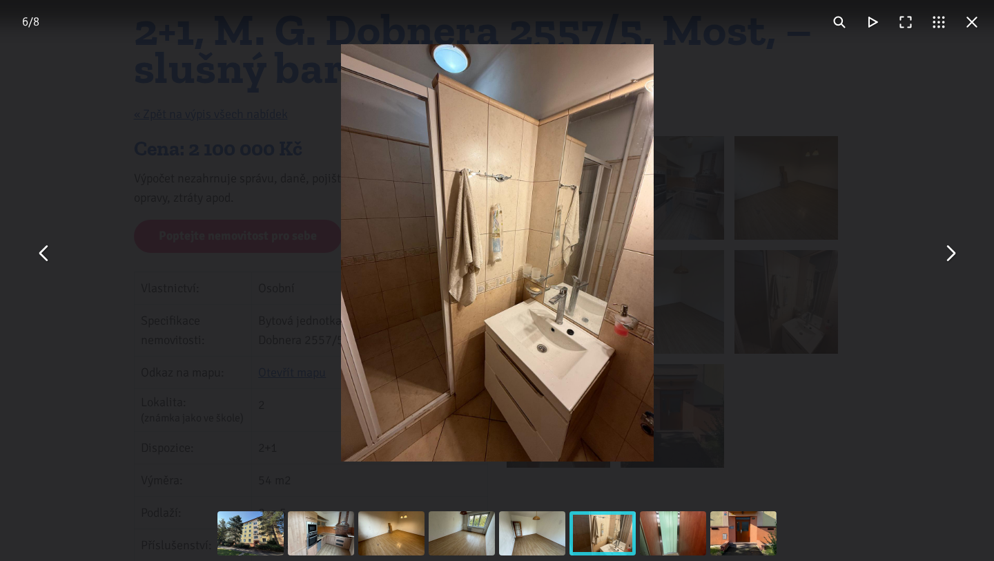
click at [948, 253] on button "You can close this modal content with the ESC key" at bounding box center [949, 252] width 33 height 33
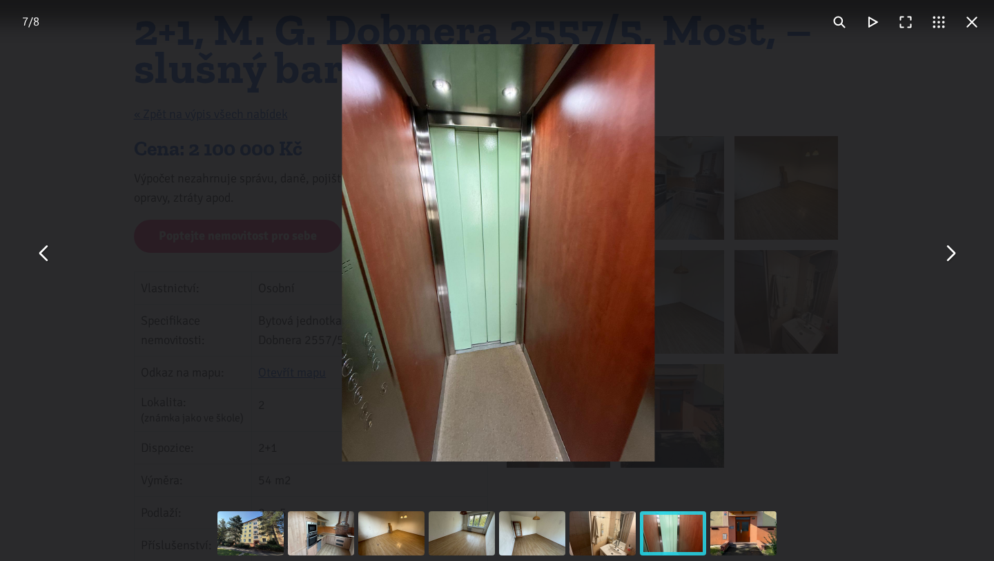
click at [948, 253] on button "You can close this modal content with the ESC key" at bounding box center [949, 252] width 33 height 33
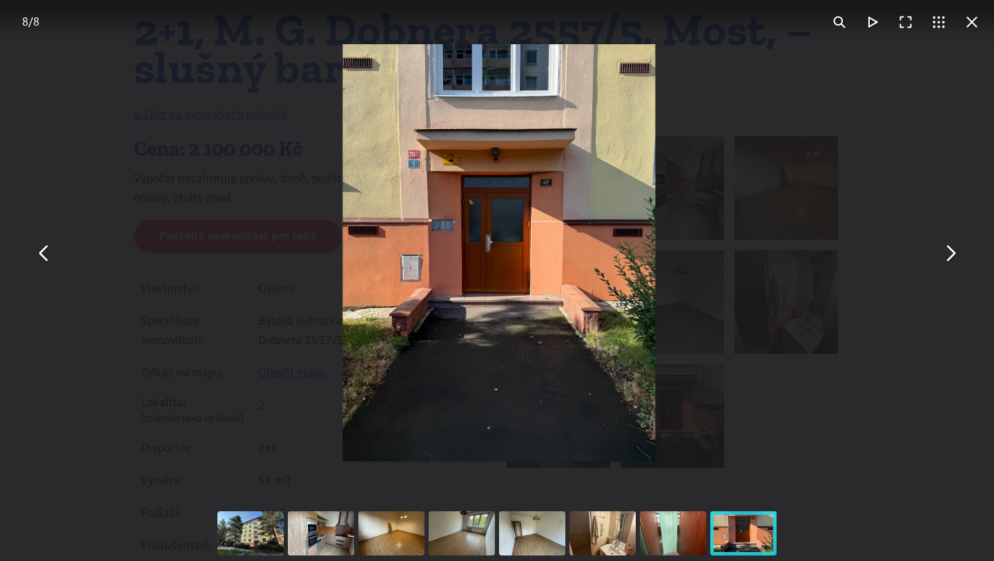
click at [948, 253] on button "You can close this modal content with the ESC key" at bounding box center [949, 252] width 33 height 33
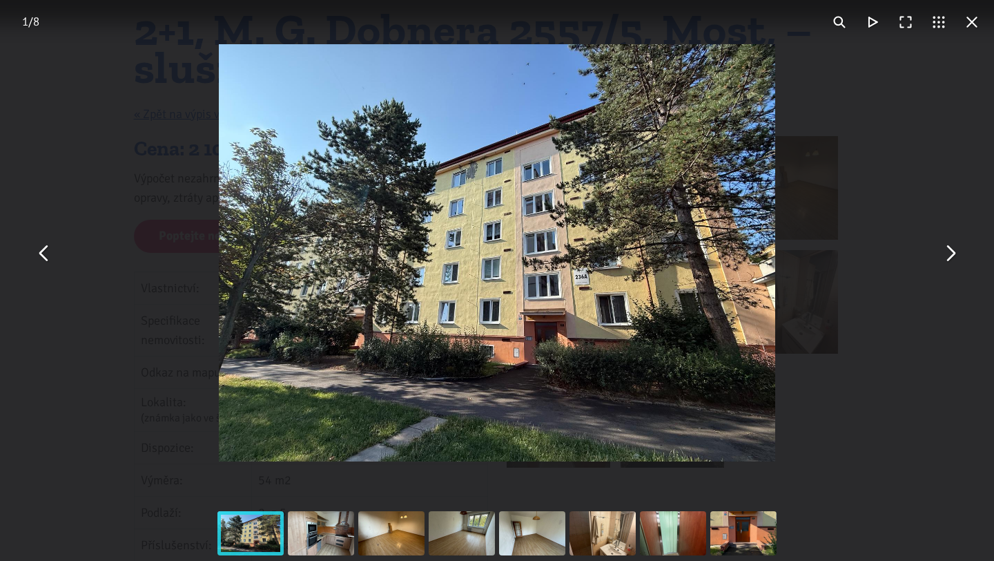
click at [971, 24] on button "You can close this modal content with the ESC key" at bounding box center [971, 22] width 33 height 33
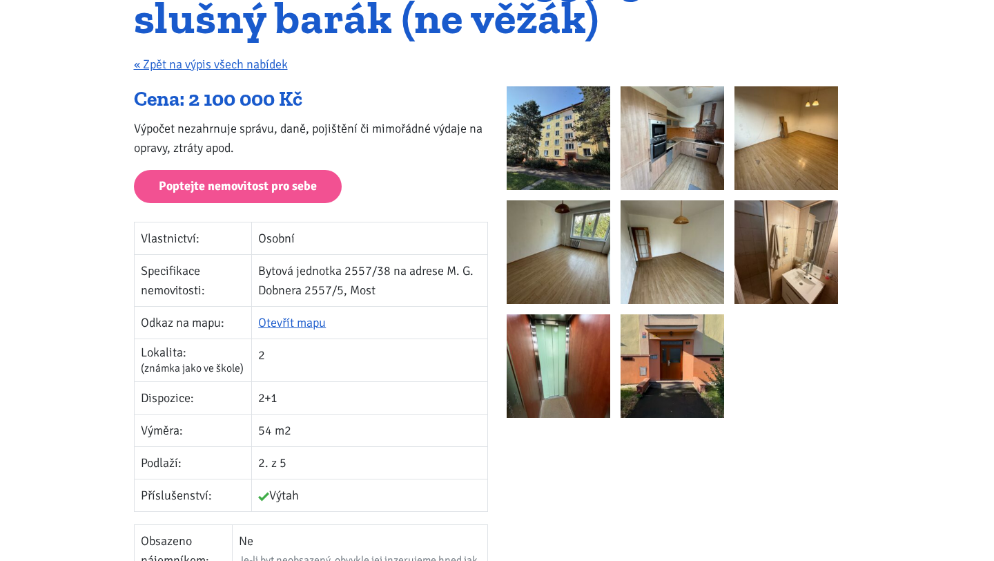
scroll to position [192, 0]
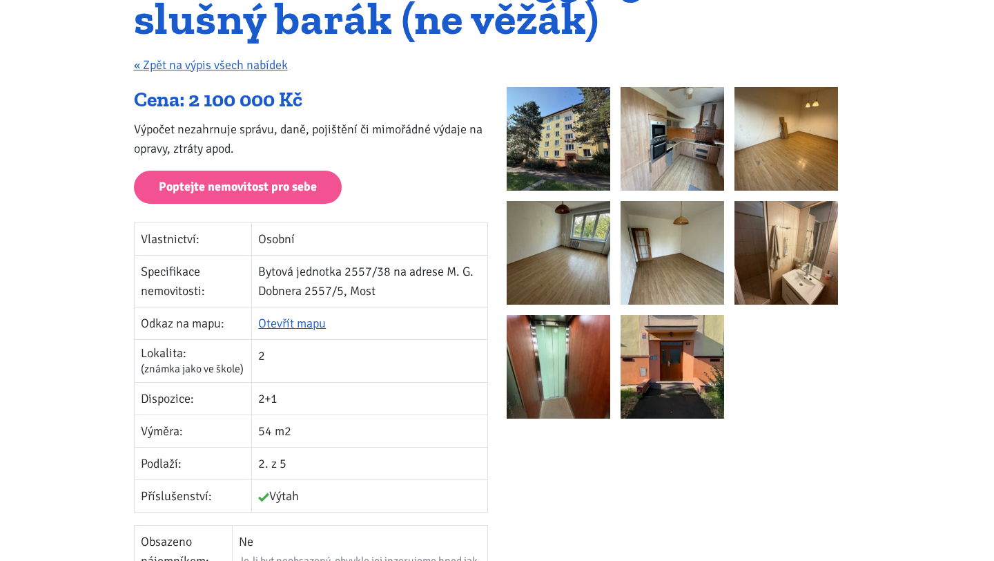
click at [304, 289] on td "Bytová jednotka 2557/38 na adrese M. G. Dobnera 2557/5, Most" at bounding box center [369, 281] width 235 height 52
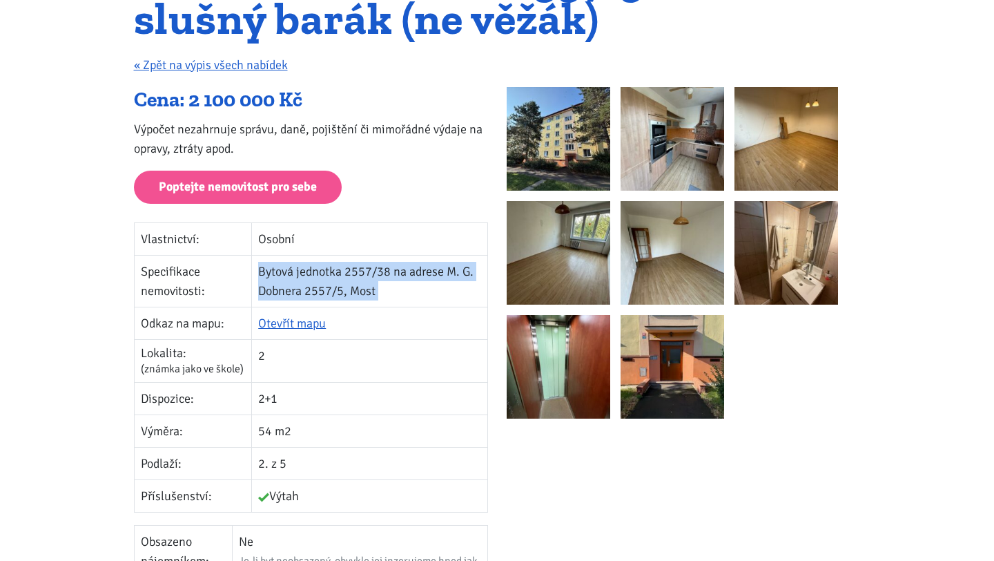
click at [304, 289] on td "Bytová jednotka 2557/38 na adrese M. G. Dobnera 2557/5, Most" at bounding box center [369, 281] width 235 height 52
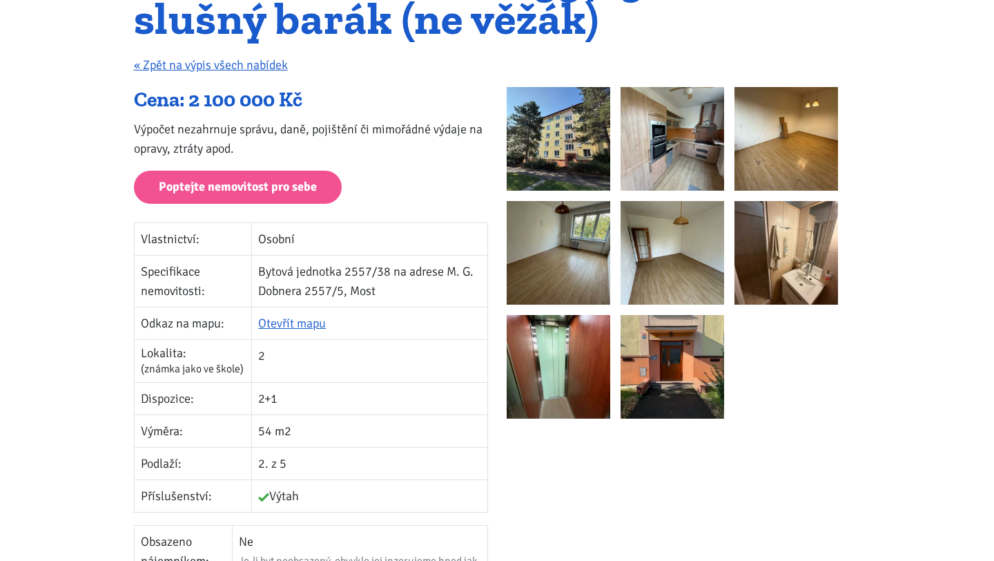
click at [275, 333] on td "Otevřít mapu" at bounding box center [369, 323] width 235 height 32
click at [290, 325] on link "Otevřít mapu" at bounding box center [292, 322] width 68 height 15
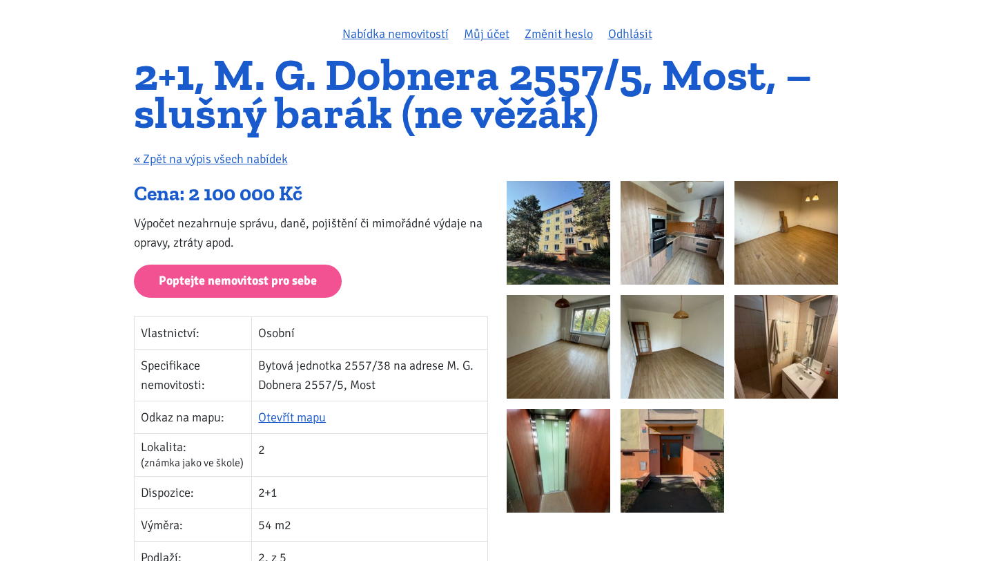
scroll to position [0, 0]
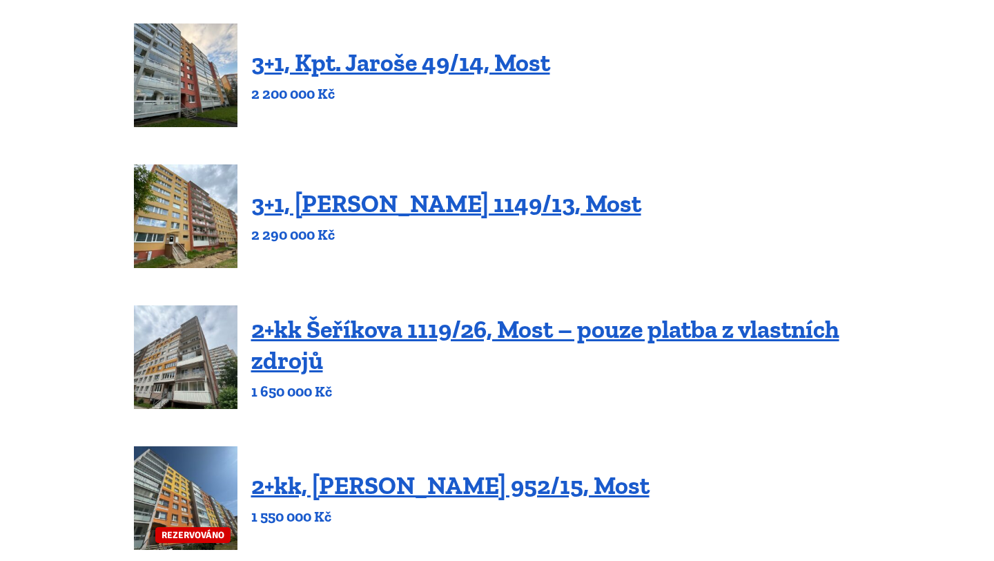
scroll to position [340, 0]
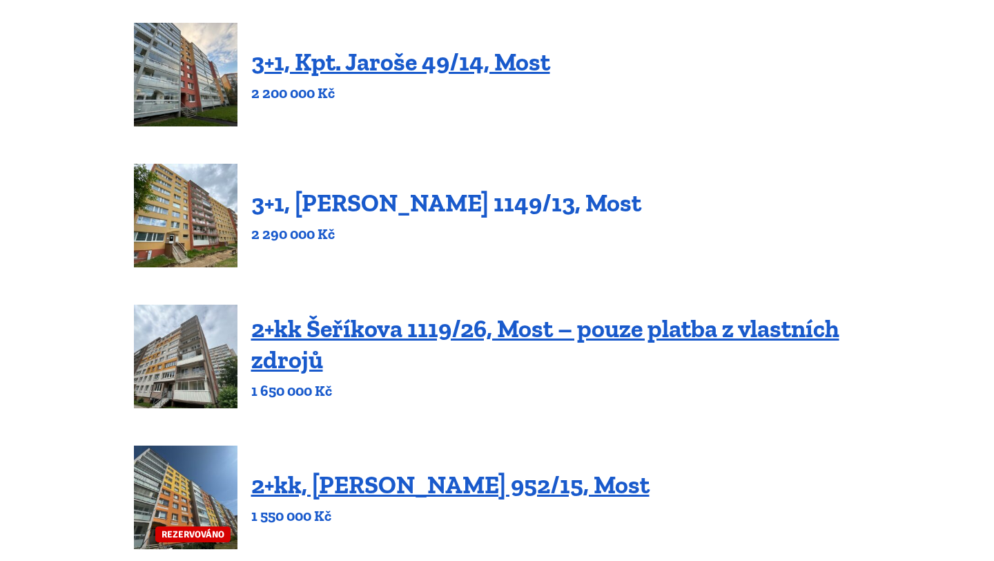
click at [433, 208] on link "3+1, [PERSON_NAME] 1149/13, Most" at bounding box center [446, 203] width 390 height 30
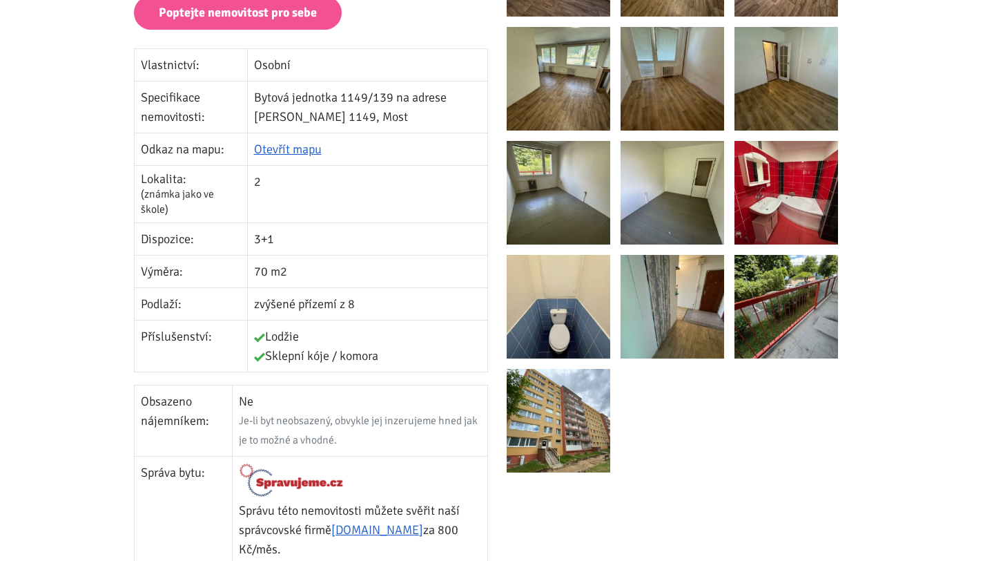
scroll to position [330, 0]
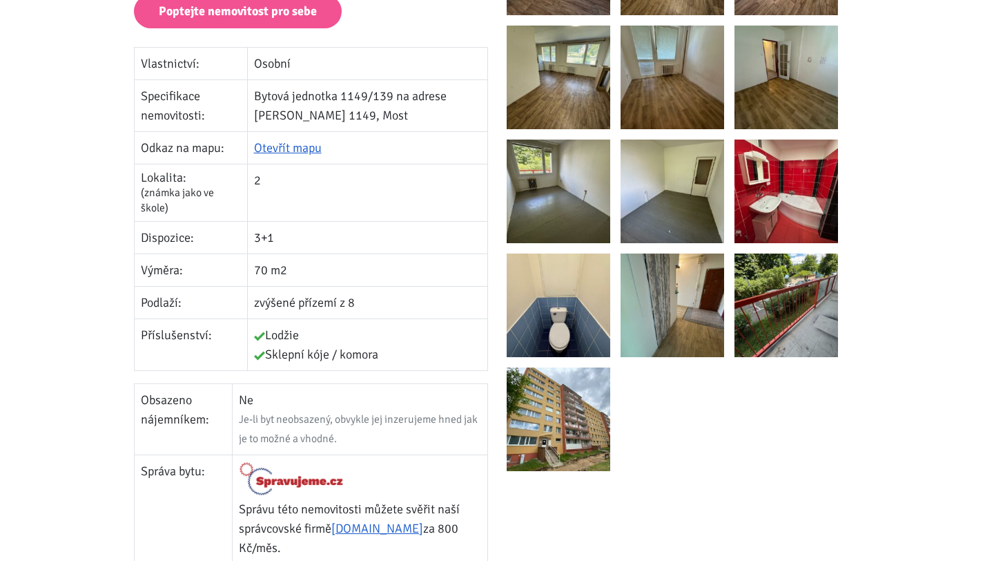
click at [598, 458] on img at bounding box center [559, 419] width 104 height 104
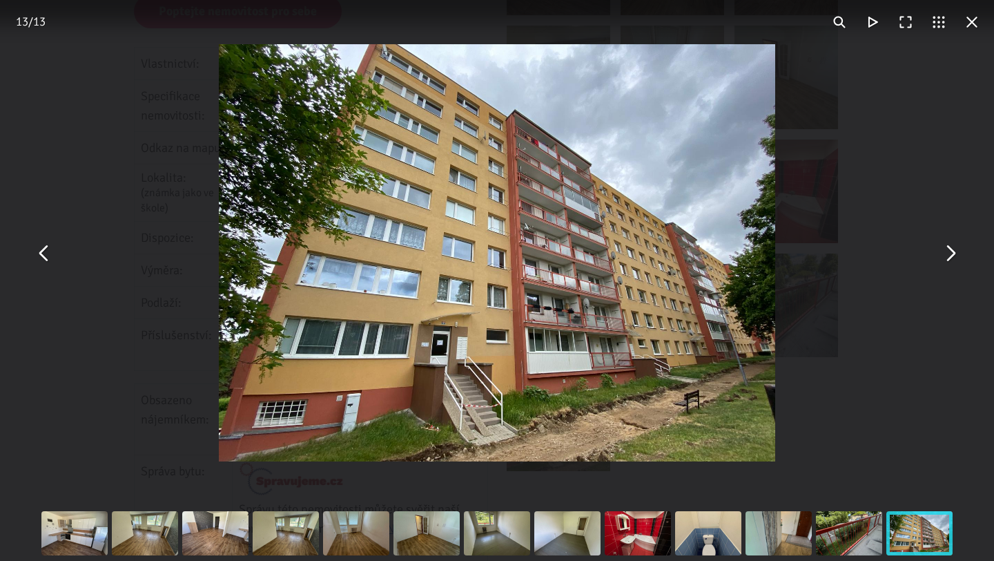
click at [977, 23] on button "You can close this modal content with the ESC key" at bounding box center [971, 22] width 33 height 33
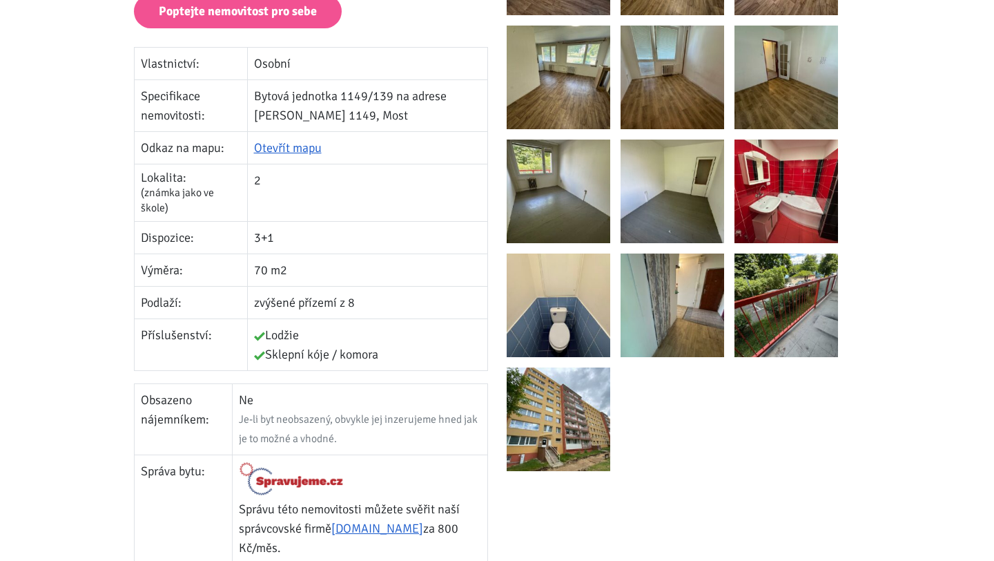
click at [814, 309] on img at bounding box center [786, 305] width 104 height 104
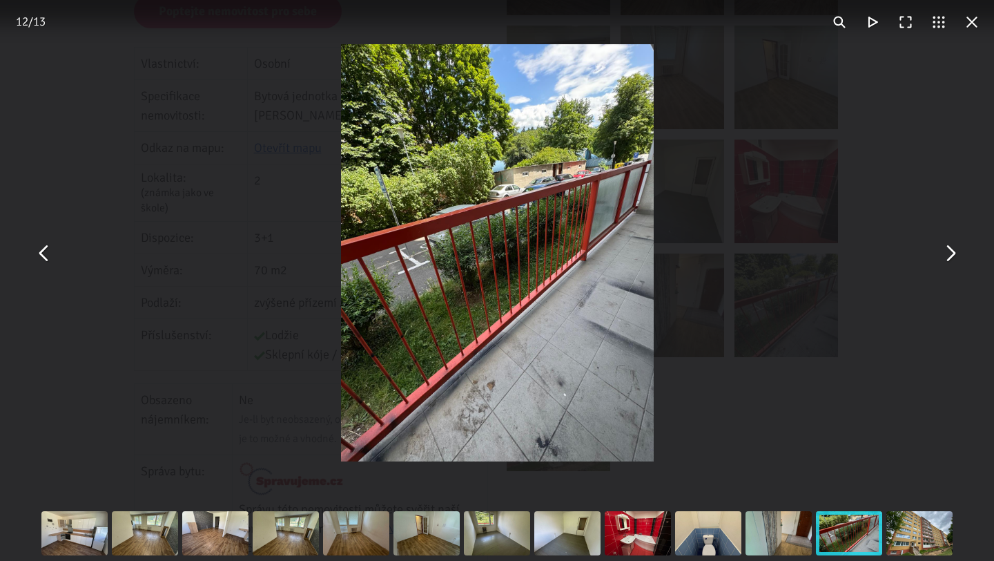
click at [975, 24] on button "You can close this modal content with the ESC key" at bounding box center [971, 22] width 33 height 33
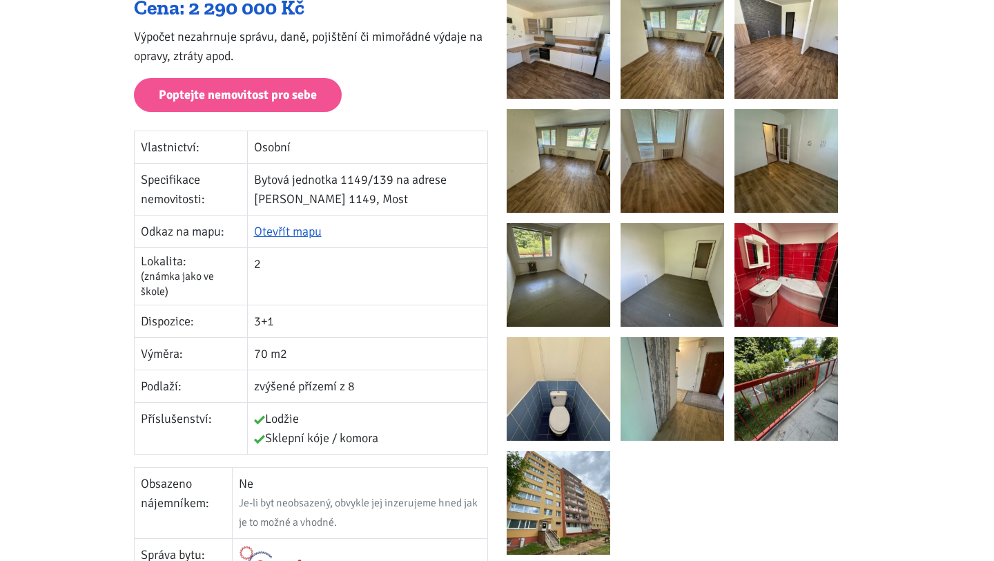
scroll to position [230, 0]
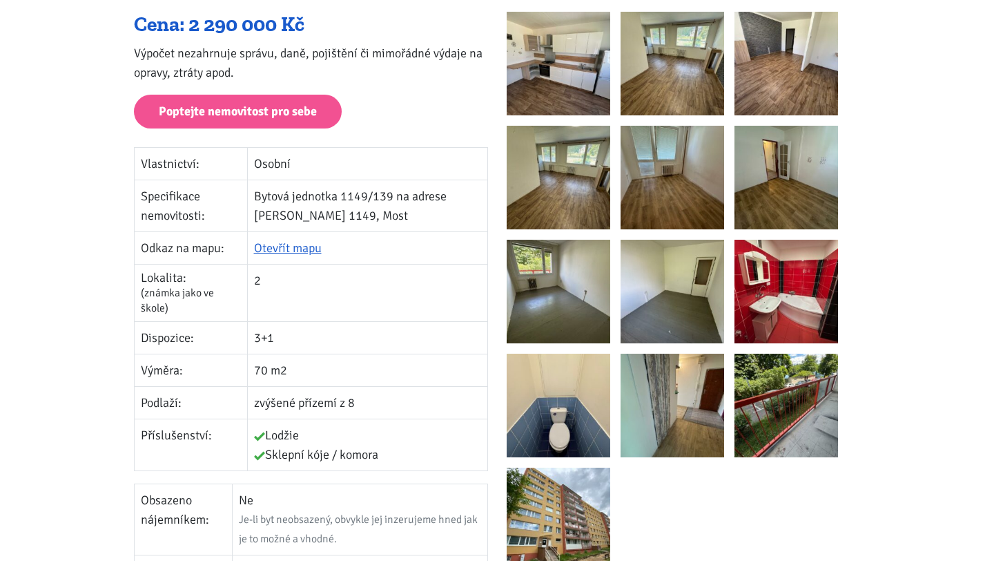
click at [794, 282] on img at bounding box center [786, 292] width 104 height 104
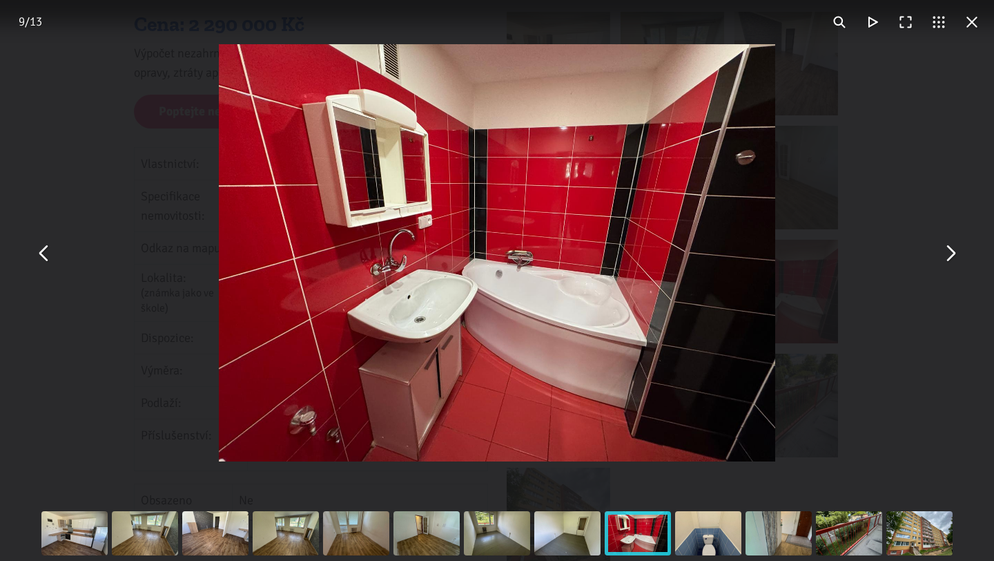
click at [970, 23] on button "You can close this modal content with the ESC key" at bounding box center [971, 22] width 33 height 33
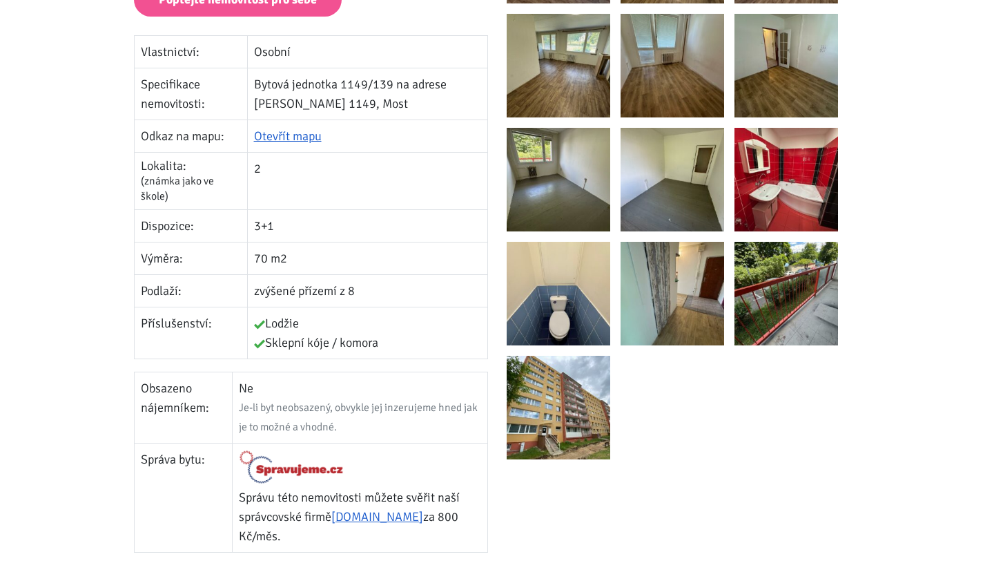
scroll to position [350, 0]
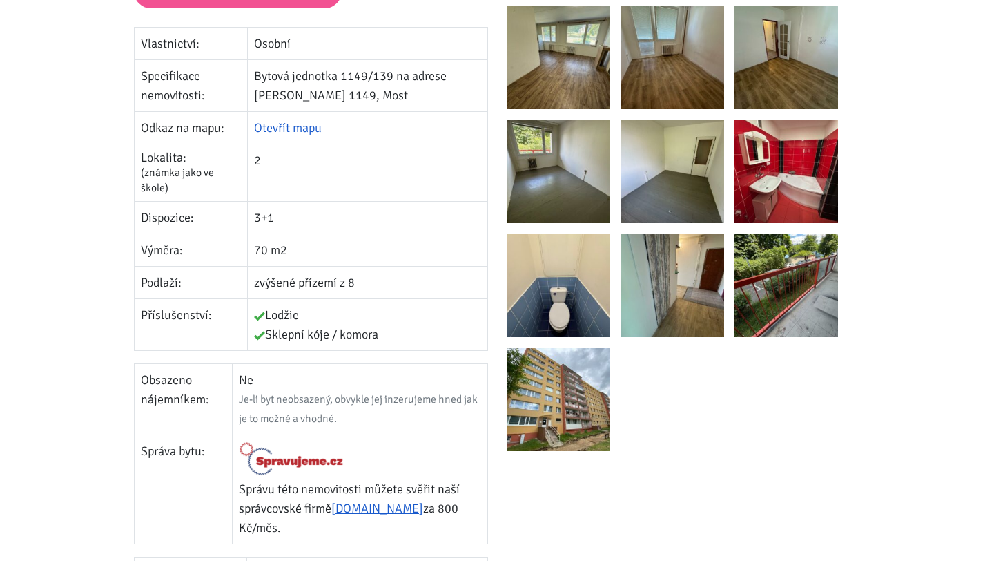
click at [537, 310] on img at bounding box center [559, 285] width 104 height 104
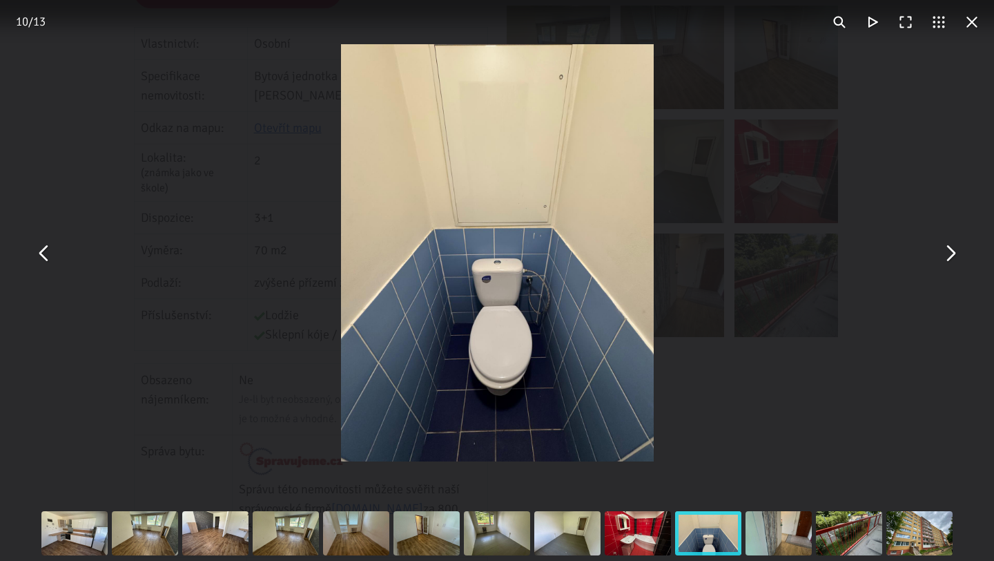
click at [973, 25] on button "You can close this modal content with the ESC key" at bounding box center [971, 22] width 33 height 33
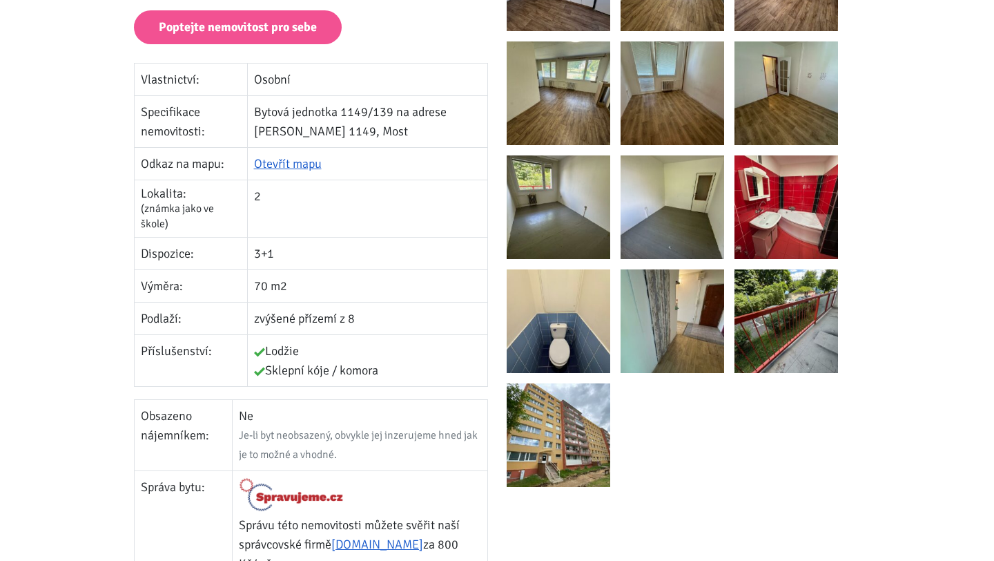
scroll to position [316, 0]
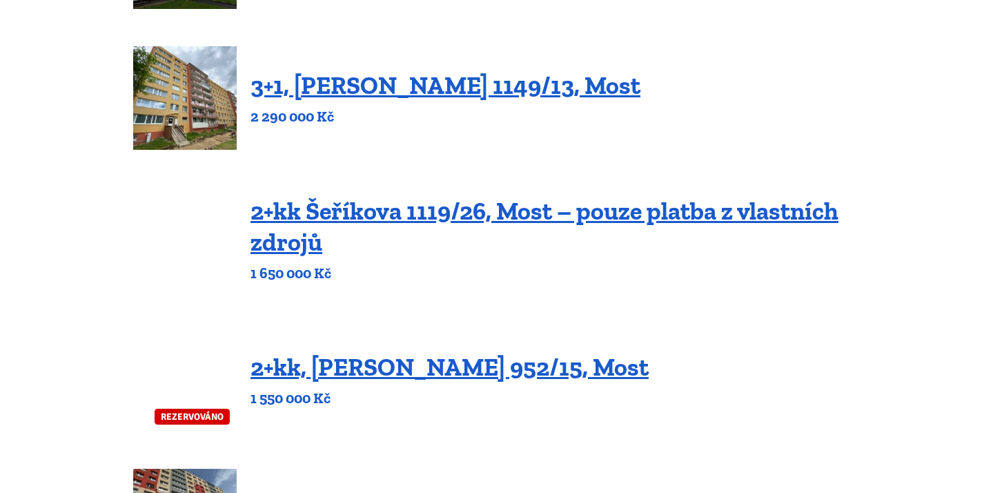
scroll to position [456, 0]
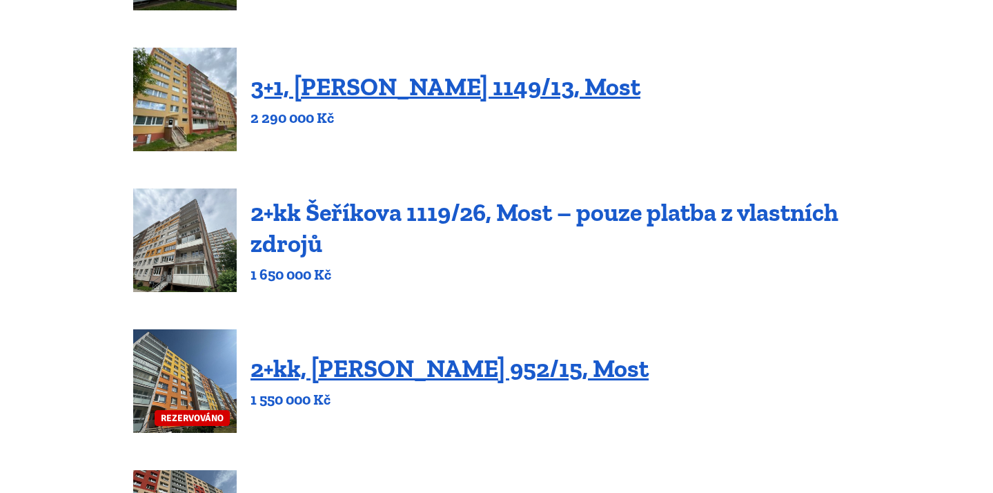
click at [681, 215] on link "2+kk Šeříkova 1119/26, Most – pouze platba z vlastních zdrojů" at bounding box center [545, 227] width 588 height 61
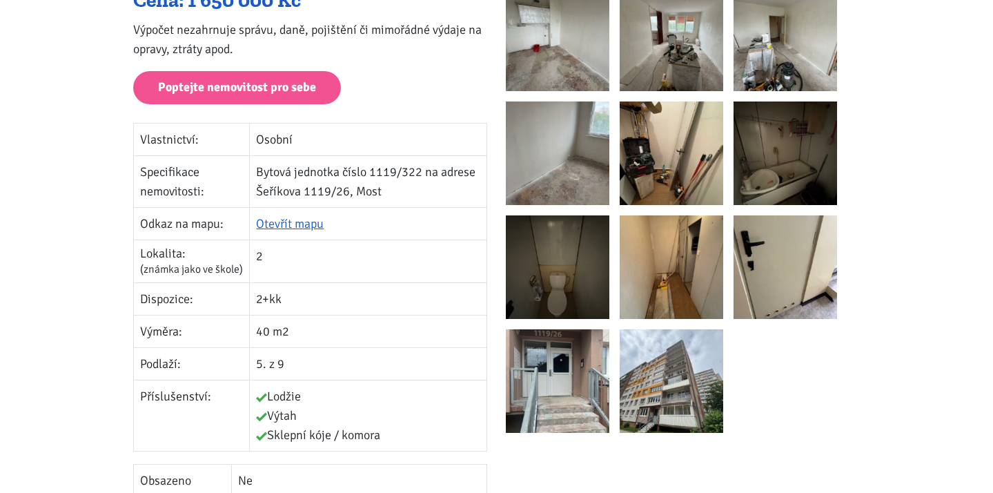
scroll to position [449, 0]
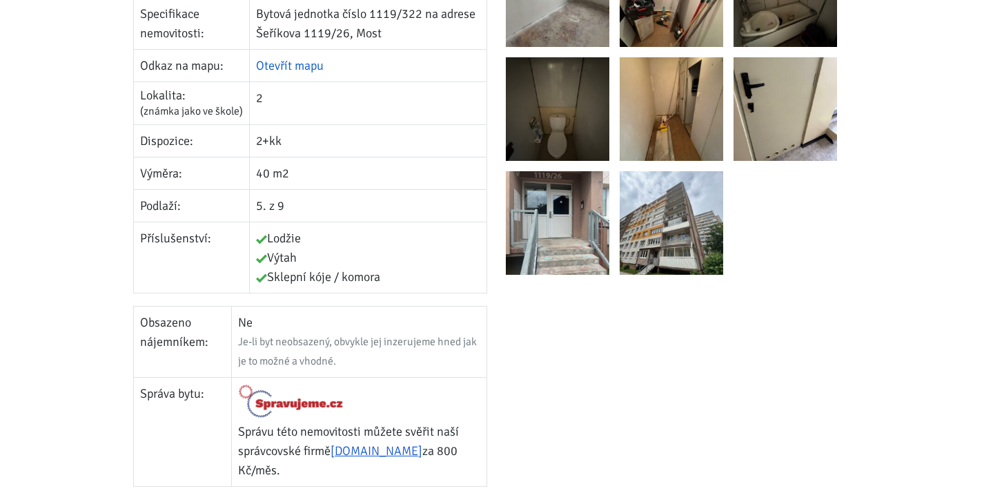
click at [304, 61] on link "Otevřít mapu" at bounding box center [290, 65] width 68 height 15
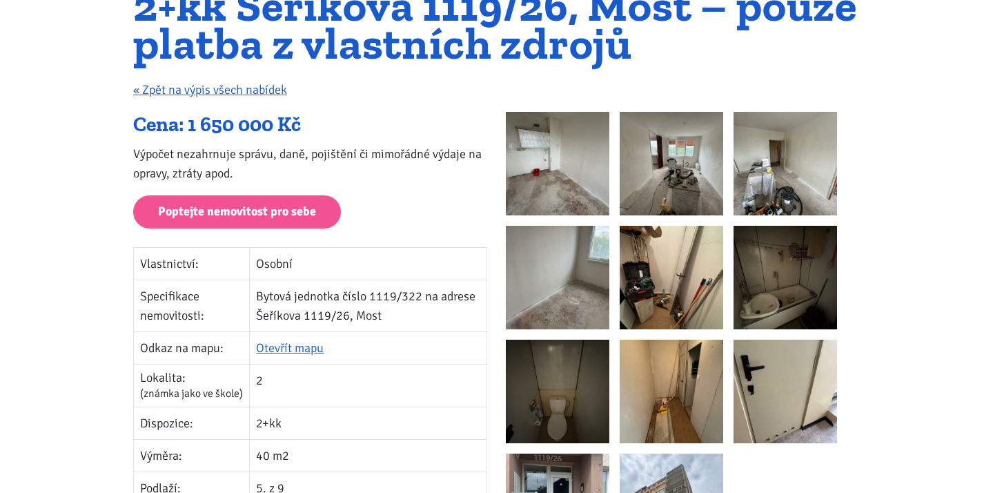
scroll to position [180, 0]
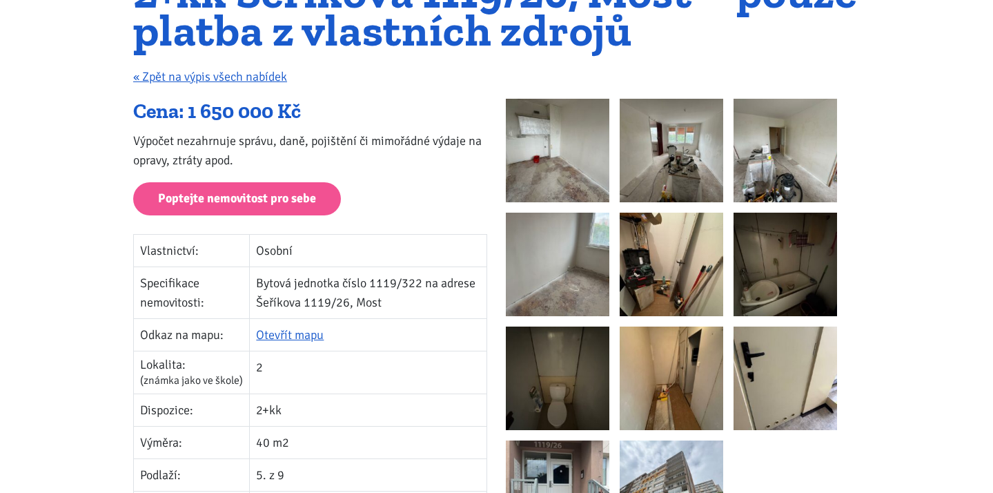
click at [565, 188] on img at bounding box center [558, 151] width 104 height 104
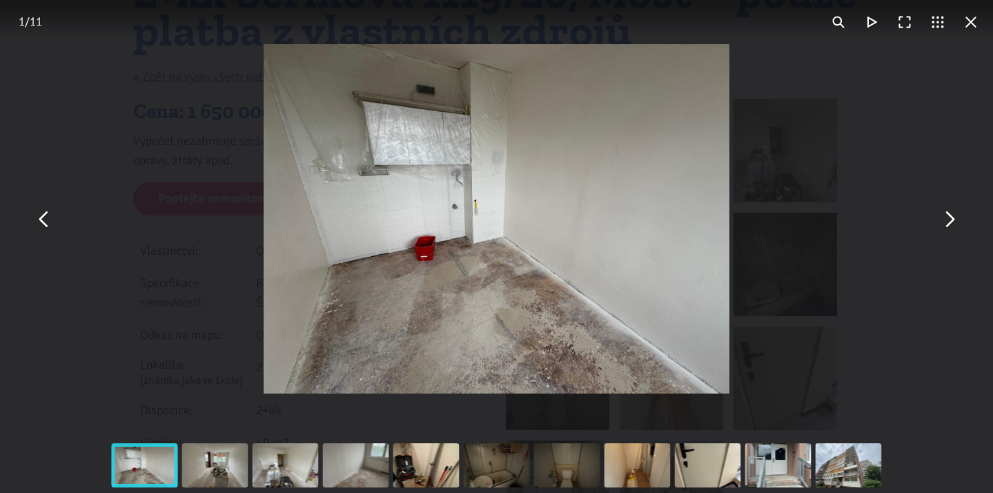
click at [950, 222] on button "You can close this modal content with the ESC key" at bounding box center [949, 218] width 33 height 33
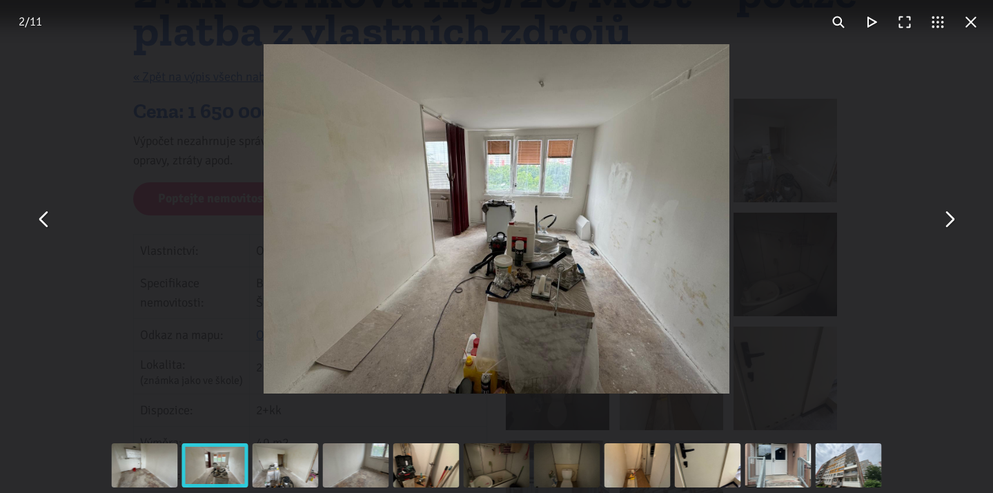
click at [950, 222] on button "You can close this modal content with the ESC key" at bounding box center [949, 218] width 33 height 33
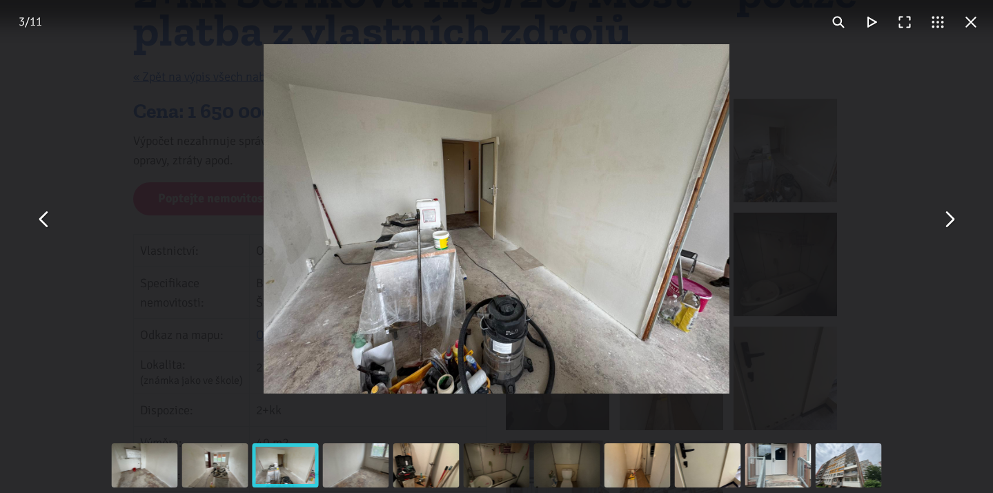
click at [950, 222] on button "You can close this modal content with the ESC key" at bounding box center [949, 218] width 33 height 33
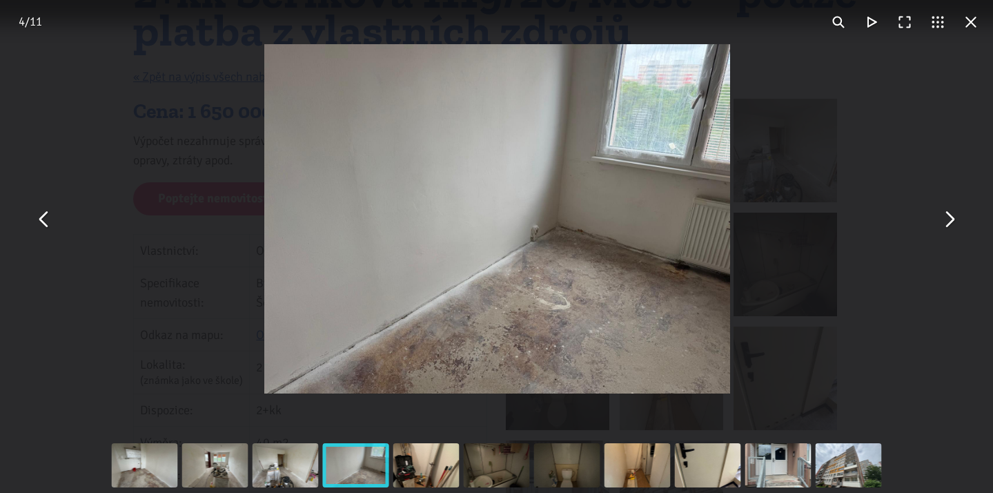
click at [950, 222] on button "You can close this modal content with the ESC key" at bounding box center [949, 218] width 33 height 33
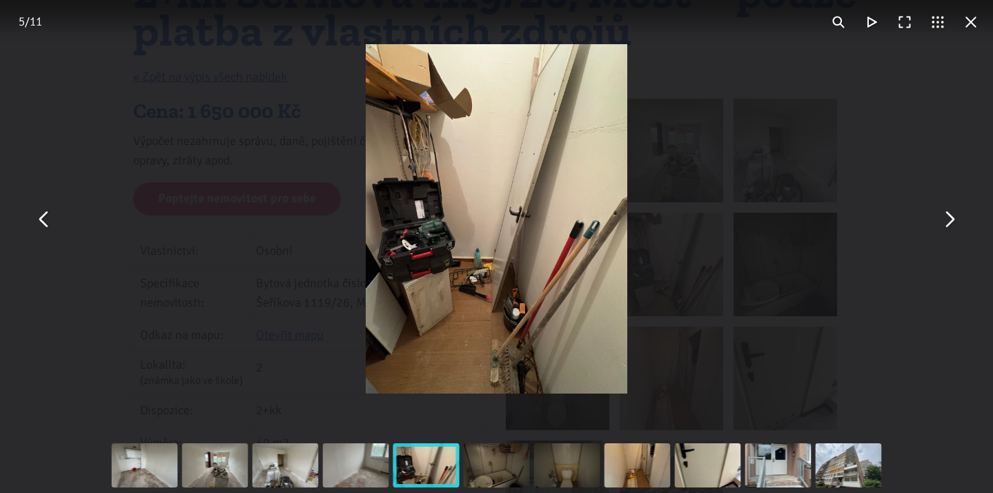
click at [950, 222] on button "You can close this modal content with the ESC key" at bounding box center [949, 218] width 33 height 33
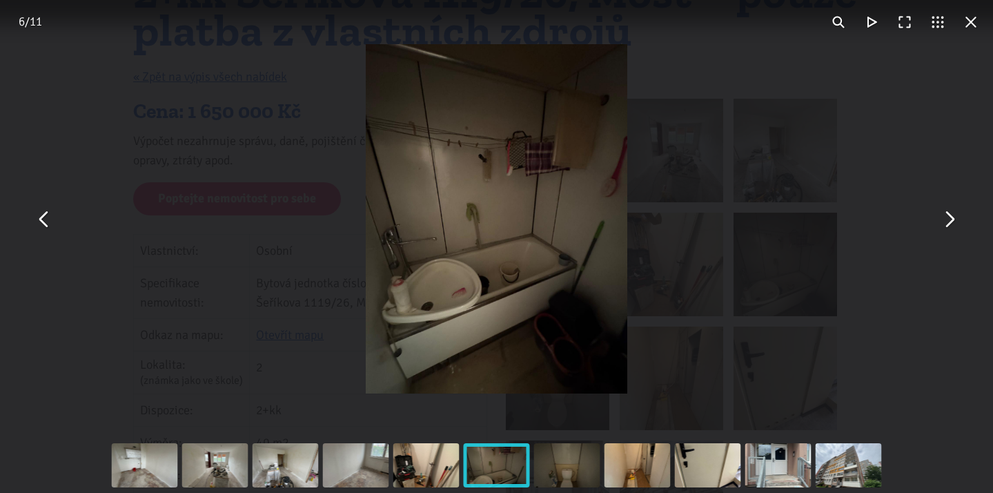
click at [973, 26] on button "You can close this modal content with the ESC key" at bounding box center [971, 22] width 33 height 33
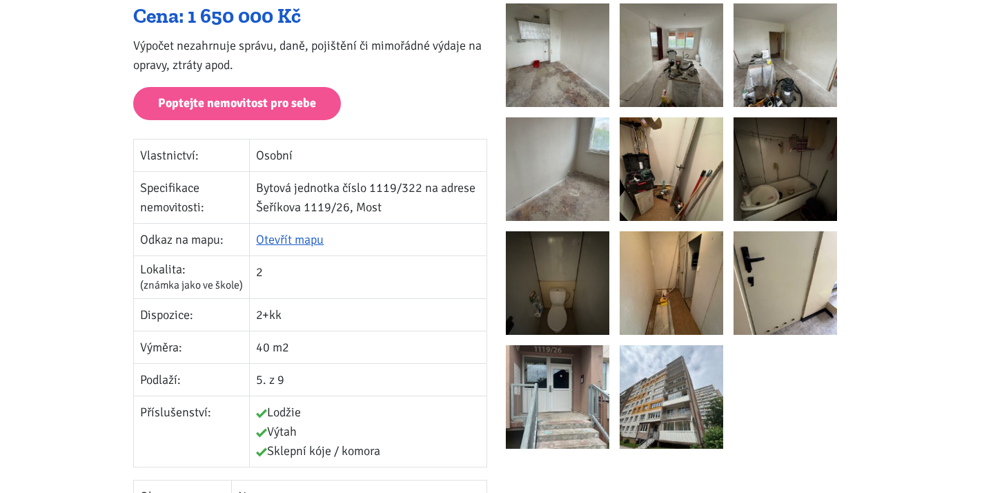
scroll to position [0, 0]
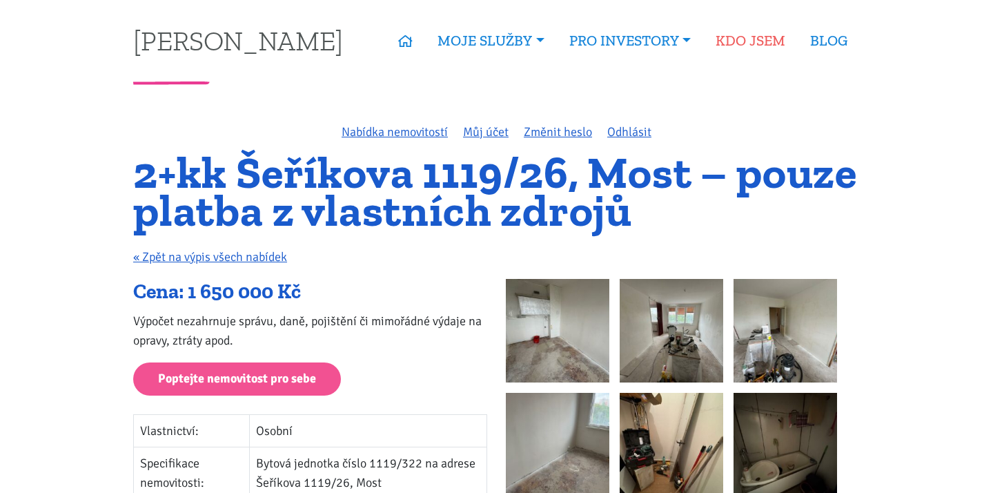
click at [747, 40] on link "KDO JSEM" at bounding box center [750, 41] width 95 height 32
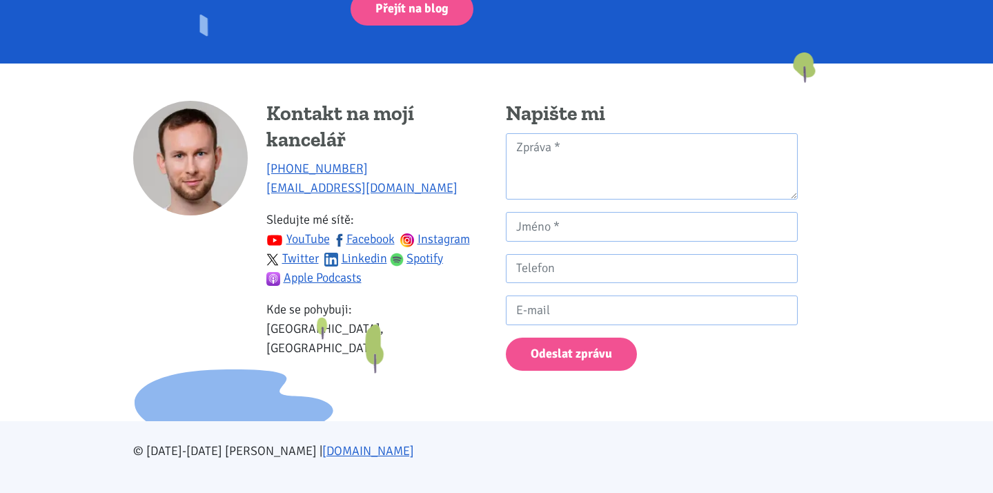
scroll to position [1147, 0]
